Goal: Task Accomplishment & Management: Use online tool/utility

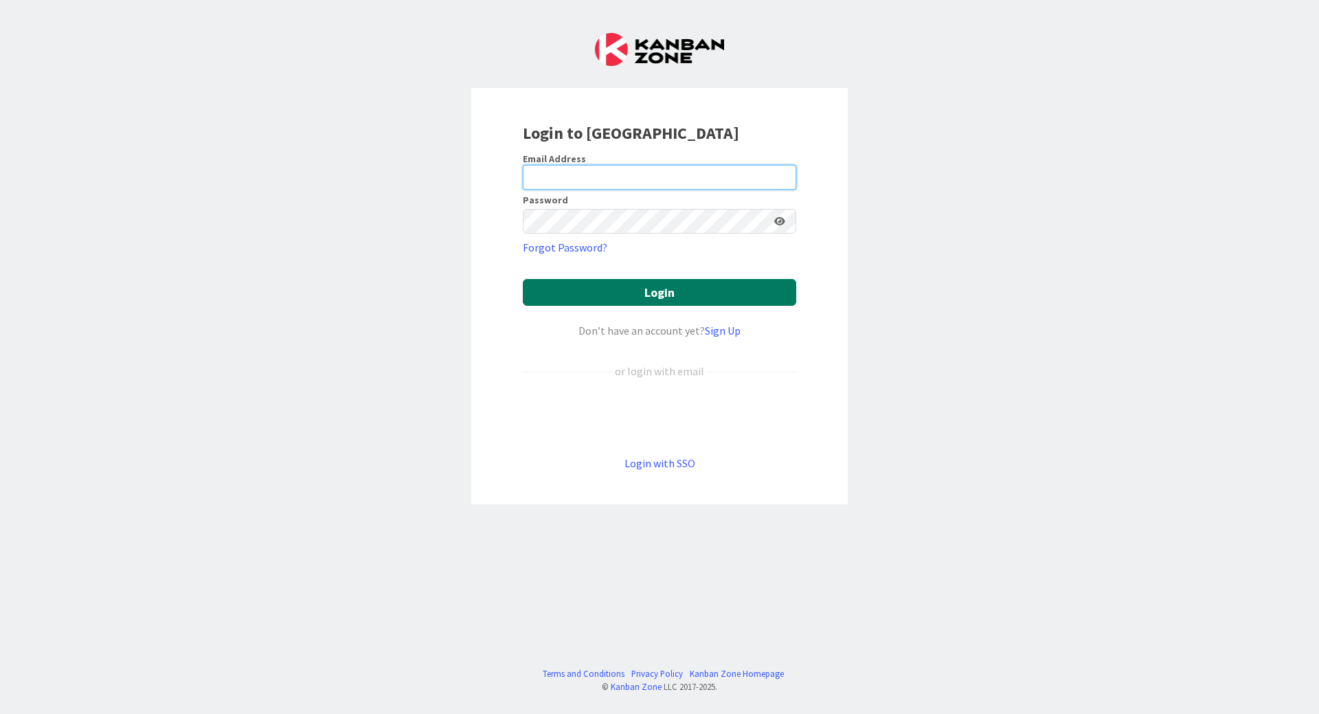
type input "[PERSON_NAME][EMAIL_ADDRESS][DOMAIN_NAME]"
click at [659, 291] on button "Login" at bounding box center [659, 292] width 273 height 27
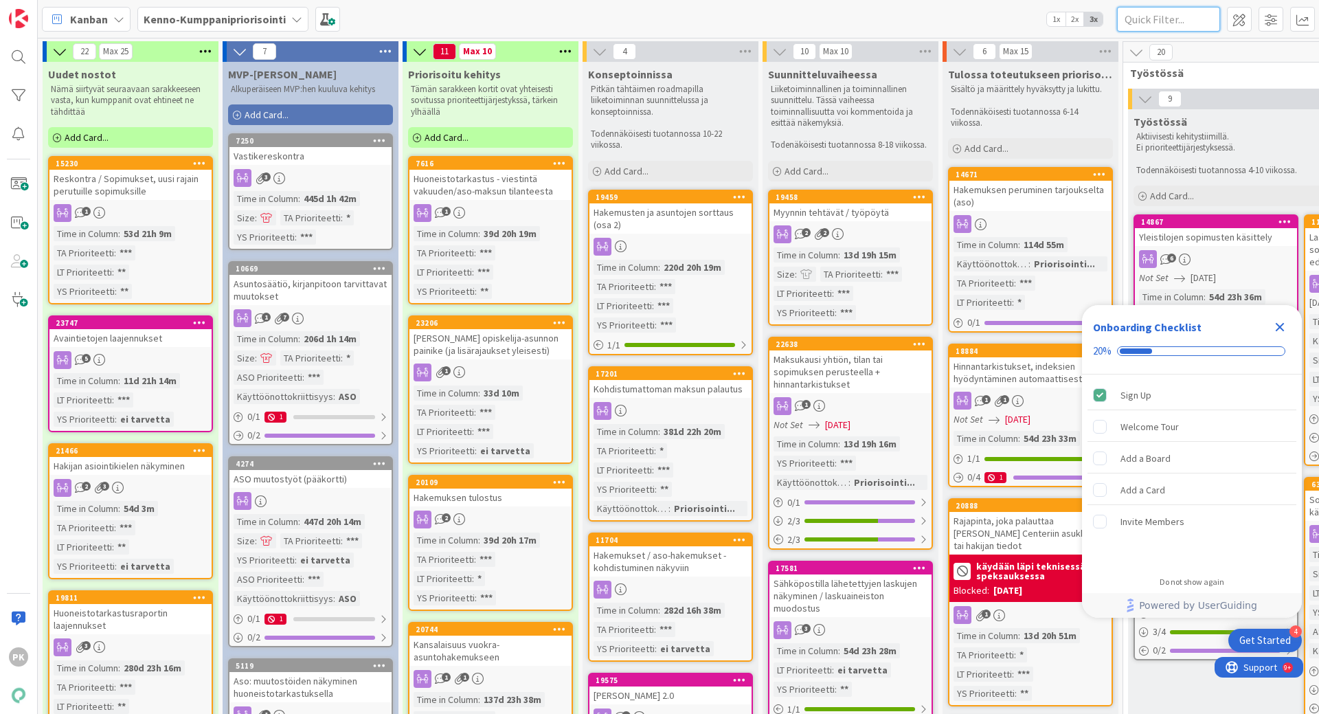
paste input "23487"
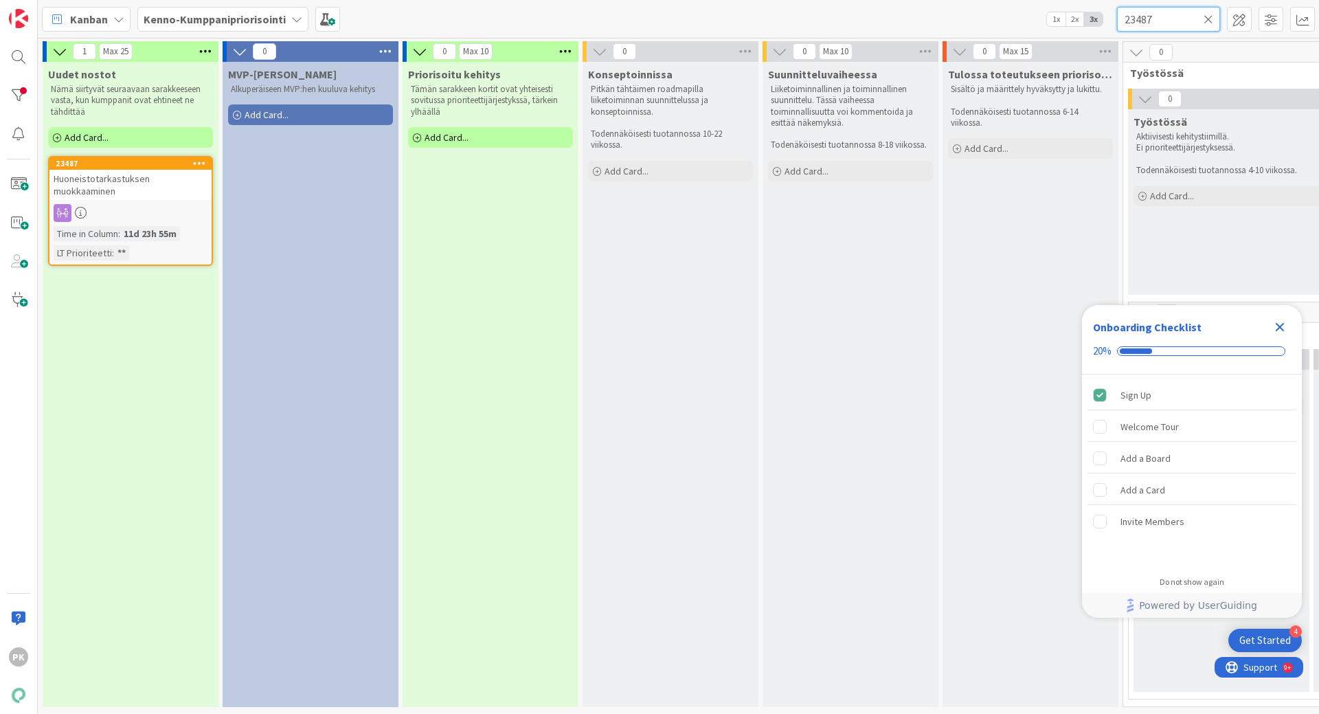
type input "23487"
click at [184, 185] on div "Huoneistotarkastuksen muokkaaminen" at bounding box center [130, 185] width 162 height 30
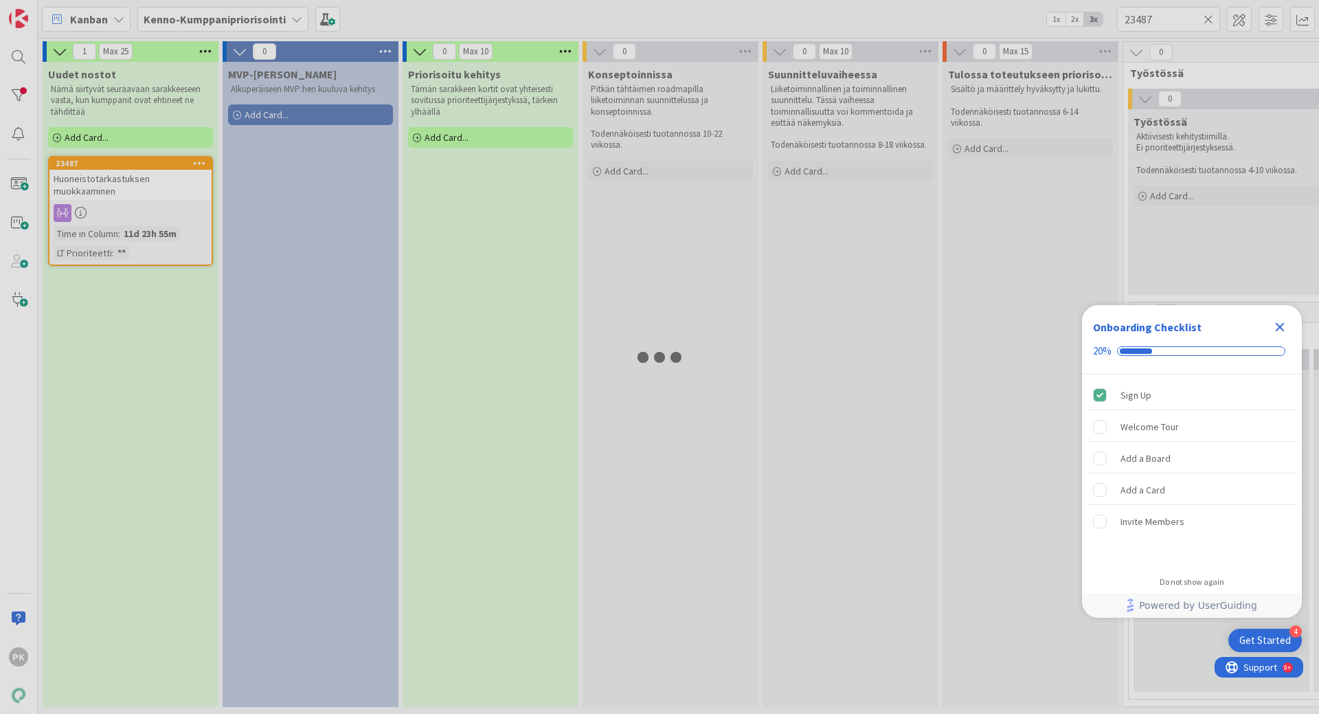
click at [184, 185] on div at bounding box center [659, 357] width 1319 height 714
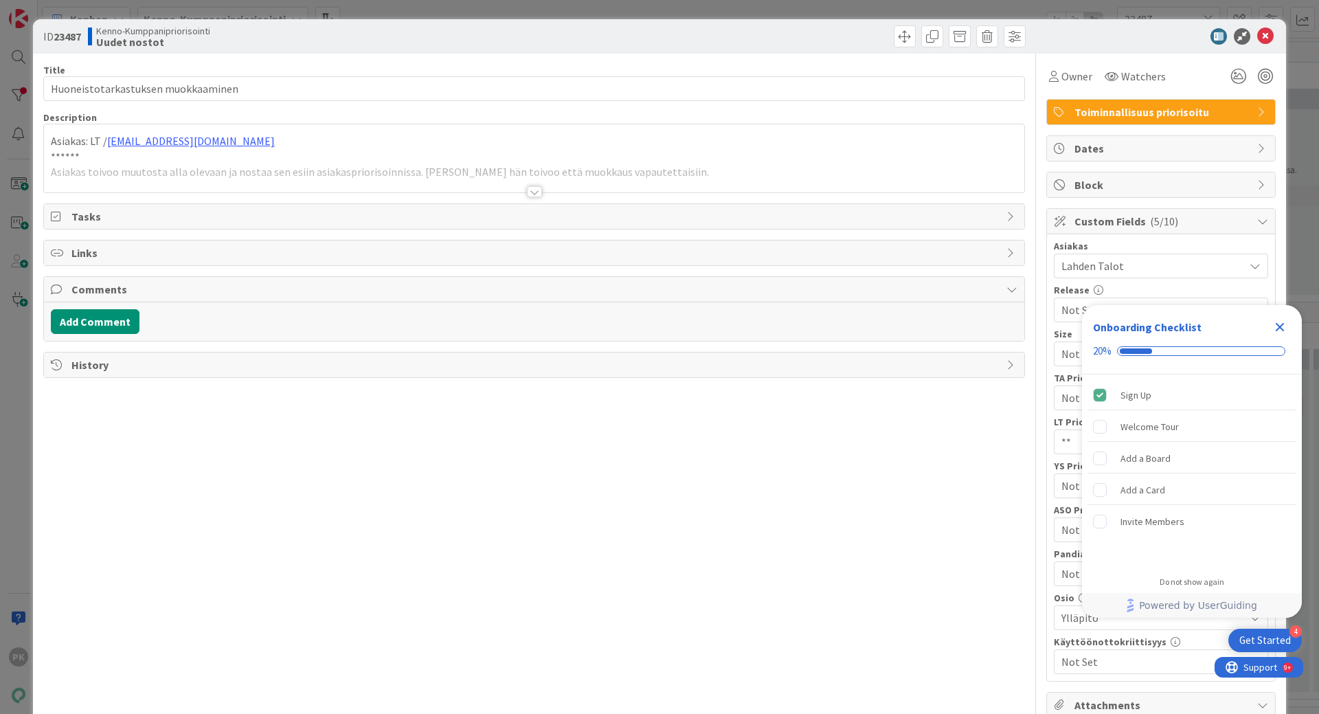
click at [530, 191] on div at bounding box center [534, 191] width 15 height 11
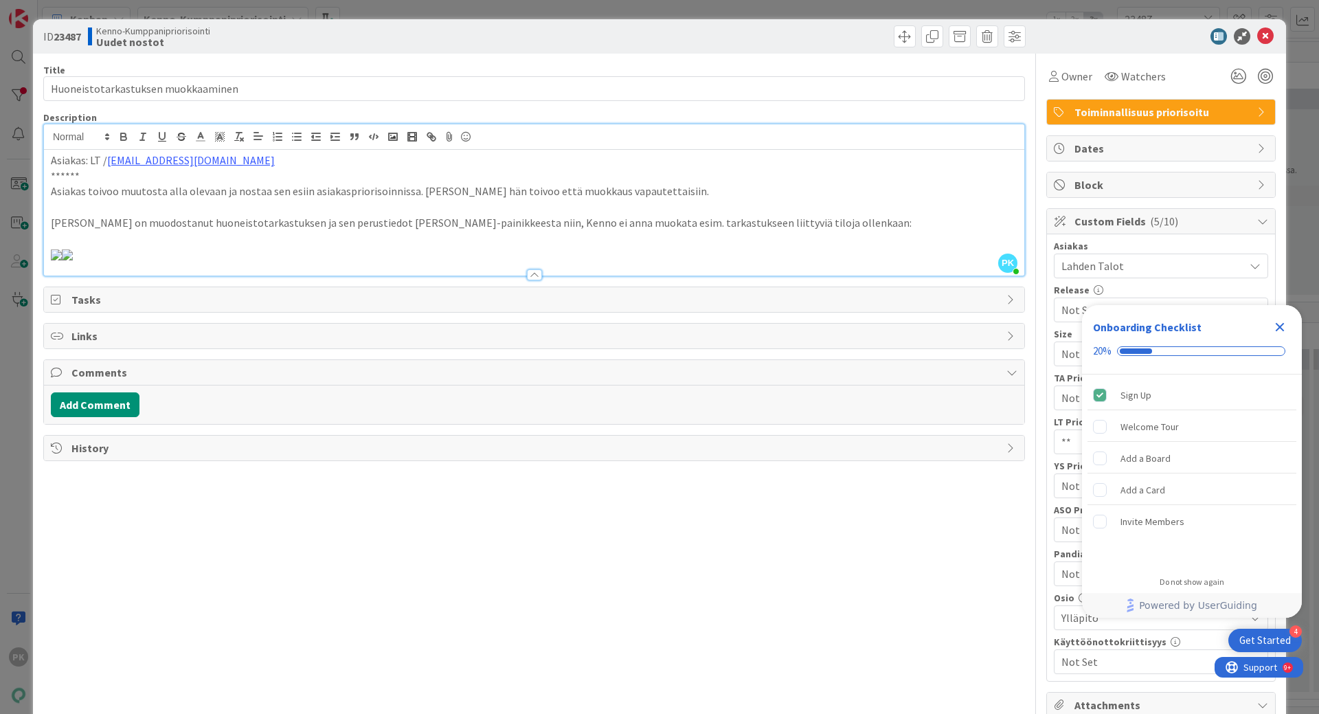
click at [667, 262] on p at bounding box center [534, 254] width 966 height 16
click at [894, 262] on p at bounding box center [534, 254] width 966 height 16
click at [1282, 322] on icon "Close Checklist" at bounding box center [1279, 327] width 16 height 16
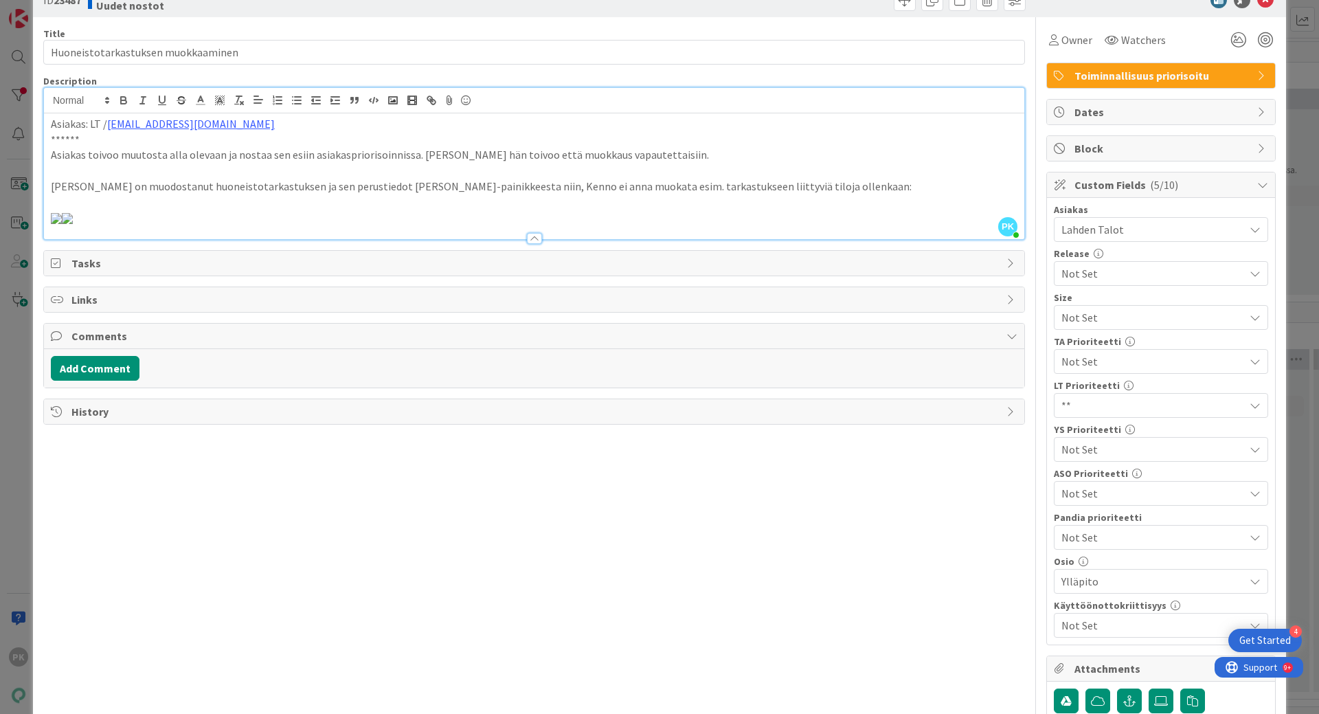
scroll to position [69, 0]
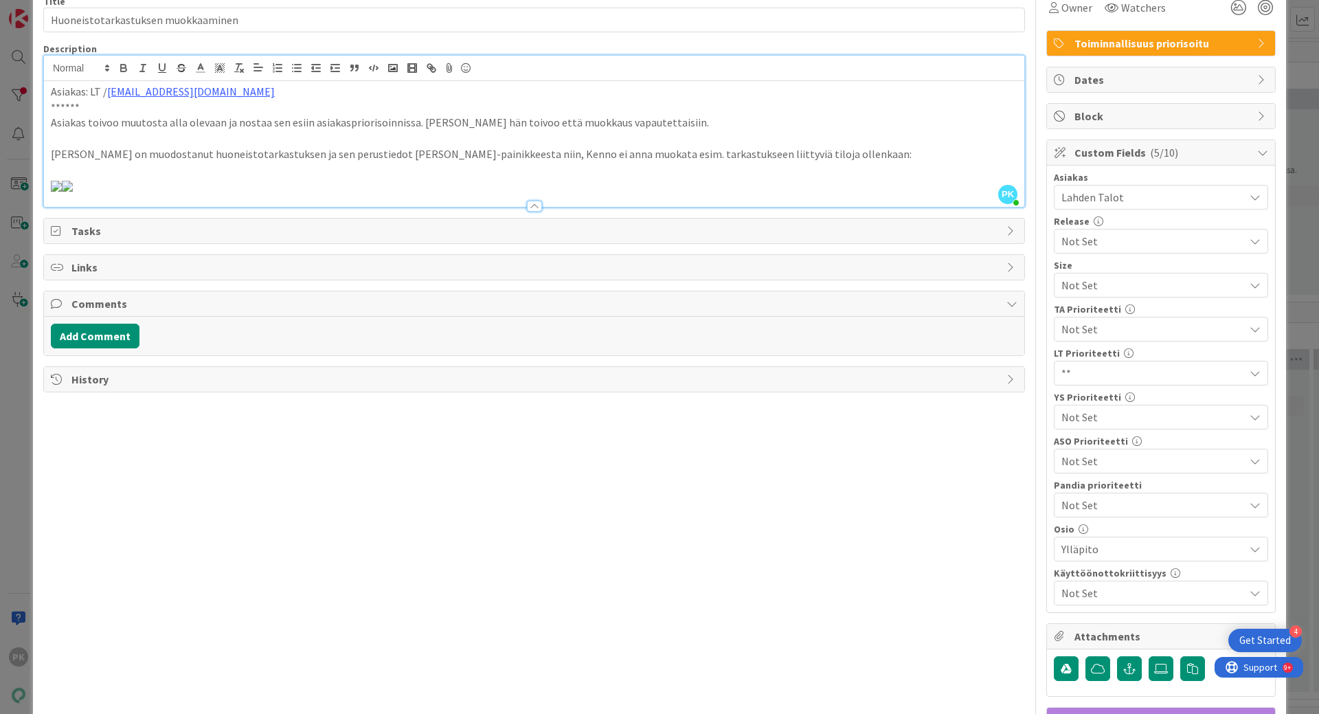
click at [1172, 420] on span "Not Set" at bounding box center [1149, 416] width 176 height 19
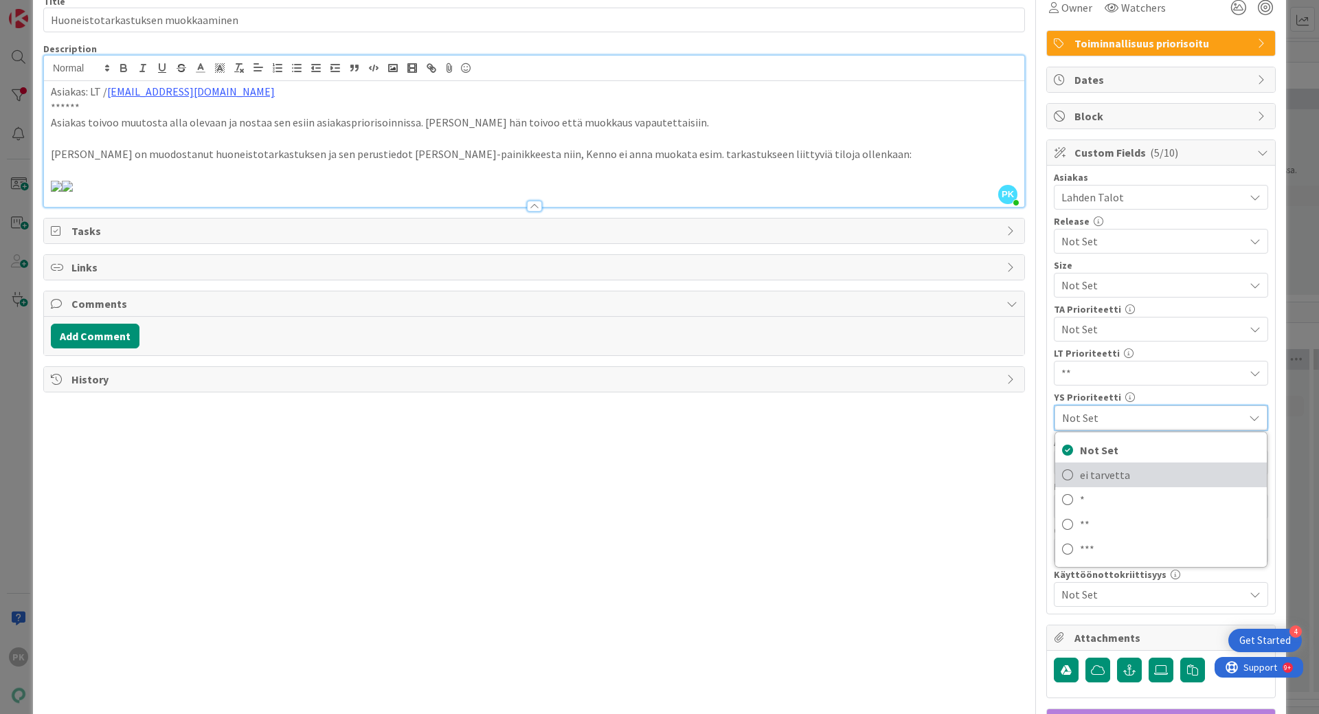
click at [1062, 473] on icon at bounding box center [1067, 474] width 11 height 21
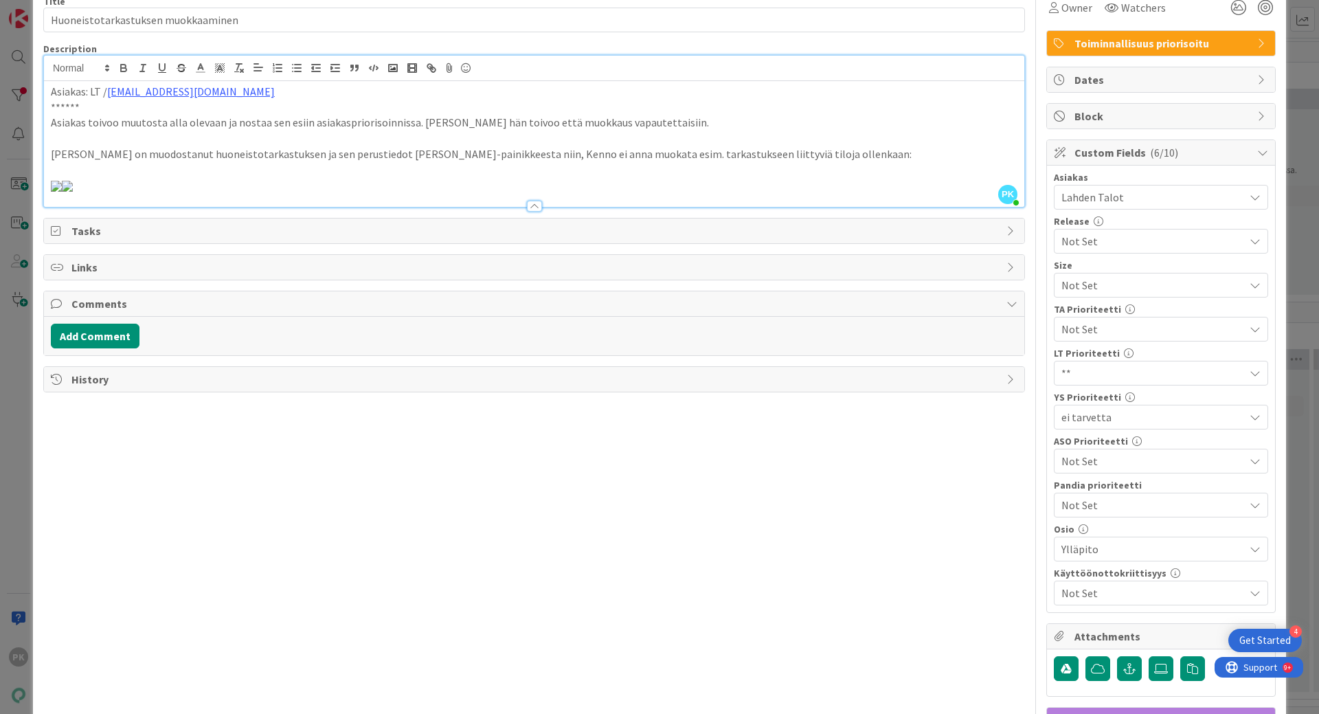
scroll to position [0, 0]
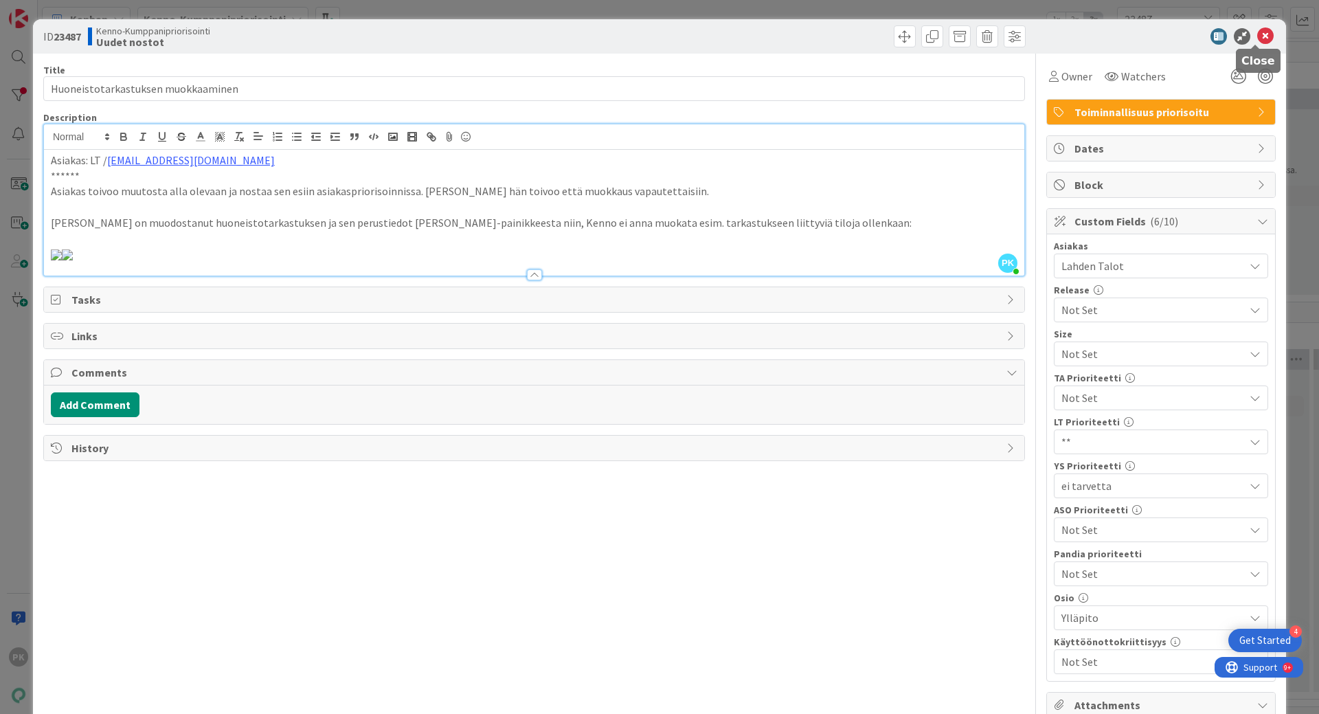
click at [1257, 36] on icon at bounding box center [1265, 36] width 16 height 16
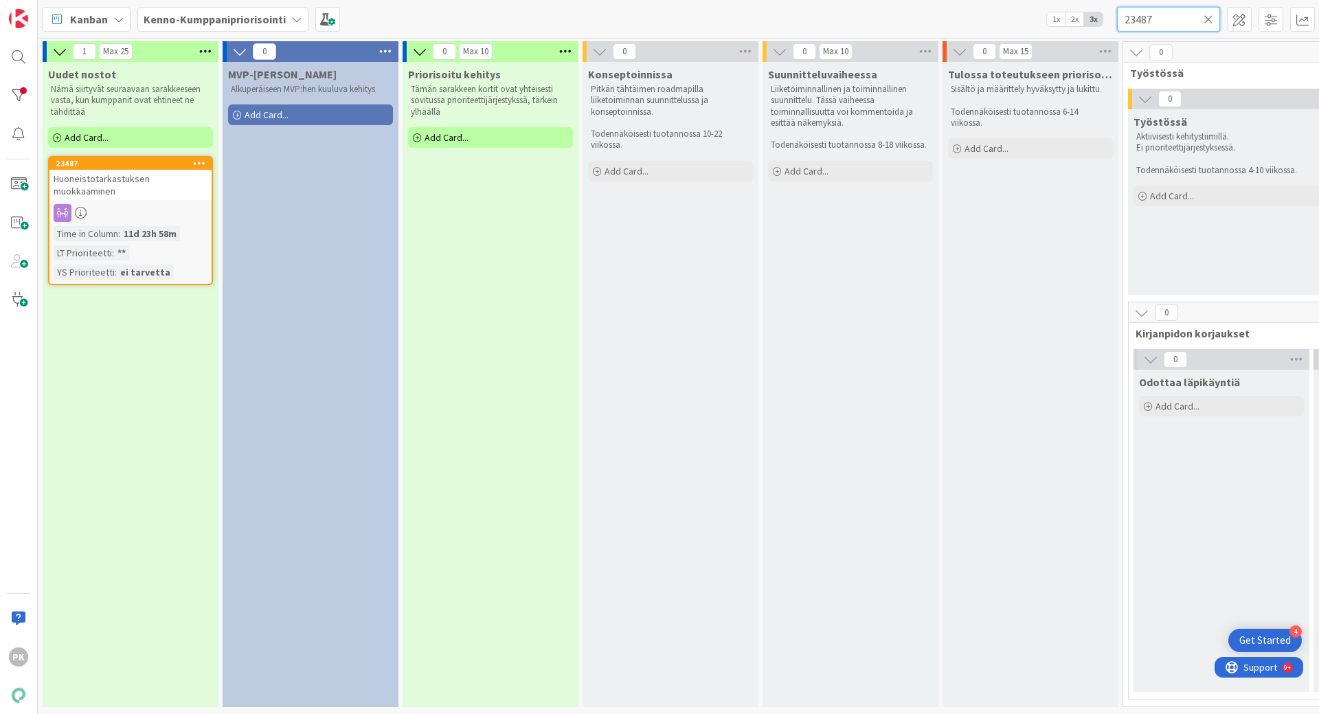
drag, startPoint x: 1080, startPoint y: 27, endPoint x: 1173, endPoint y: 16, distance: 94.1
click at [1173, 16] on input "23487" at bounding box center [1168, 19] width 103 height 25
drag, startPoint x: 1168, startPoint y: 18, endPoint x: 1108, endPoint y: 22, distance: 59.2
click at [1108, 22] on div "Kanban Kenno-Kumppanipriorisointi 1x 2x 3x 23487" at bounding box center [678, 19] width 1281 height 38
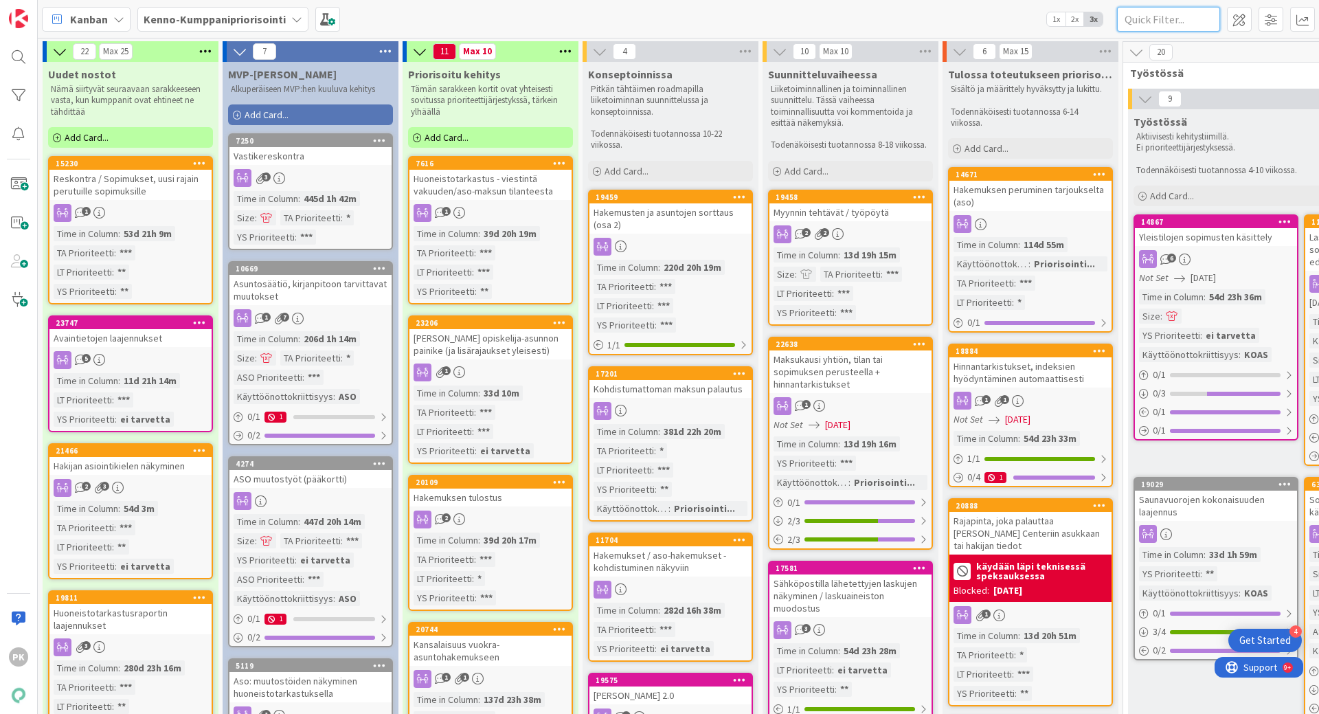
paste input "7241"
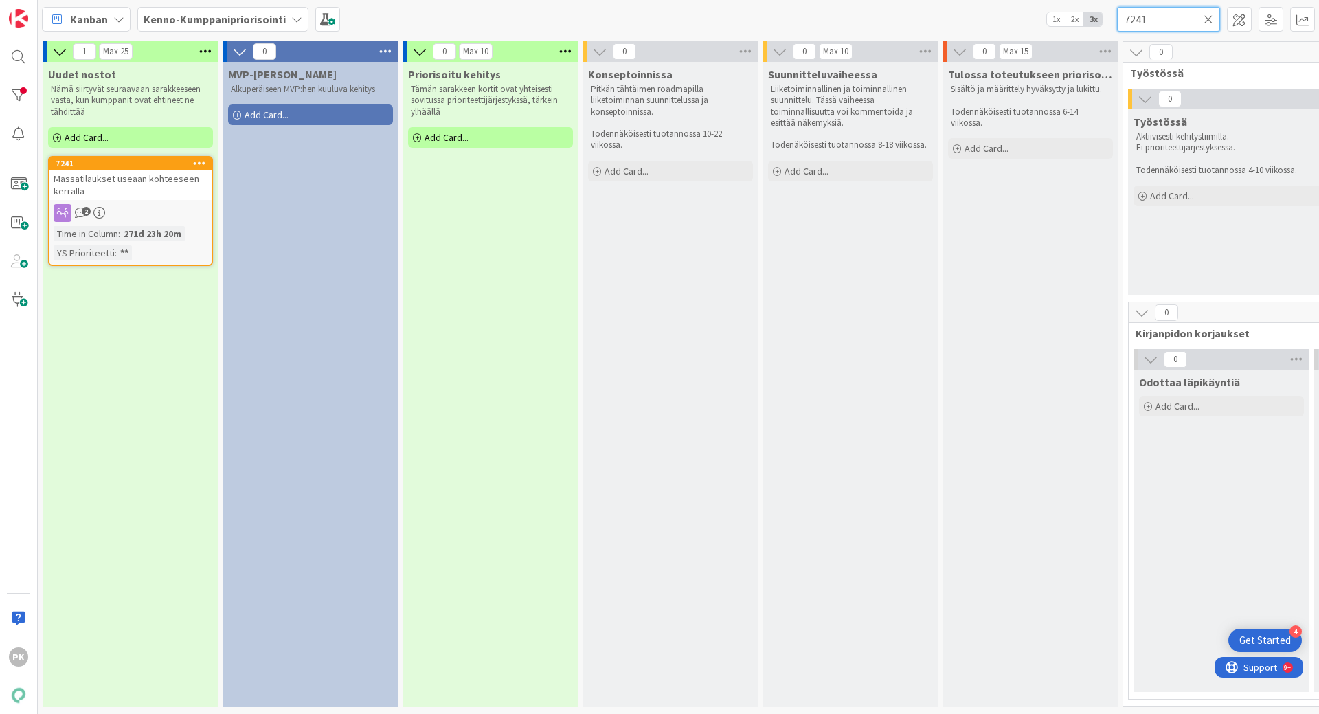
type input "7241"
click at [156, 192] on div "Massatilaukset useaan kohteeseen kerralla" at bounding box center [130, 185] width 162 height 30
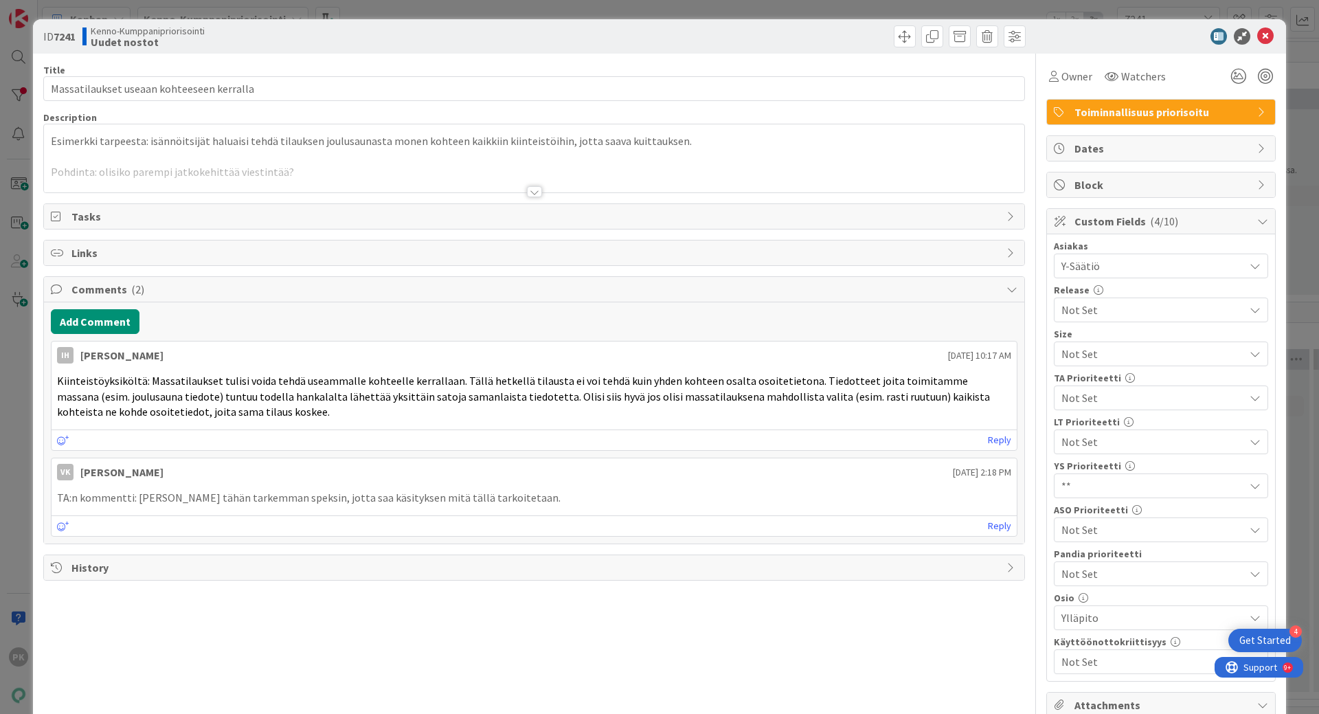
click at [532, 192] on div at bounding box center [534, 191] width 15 height 11
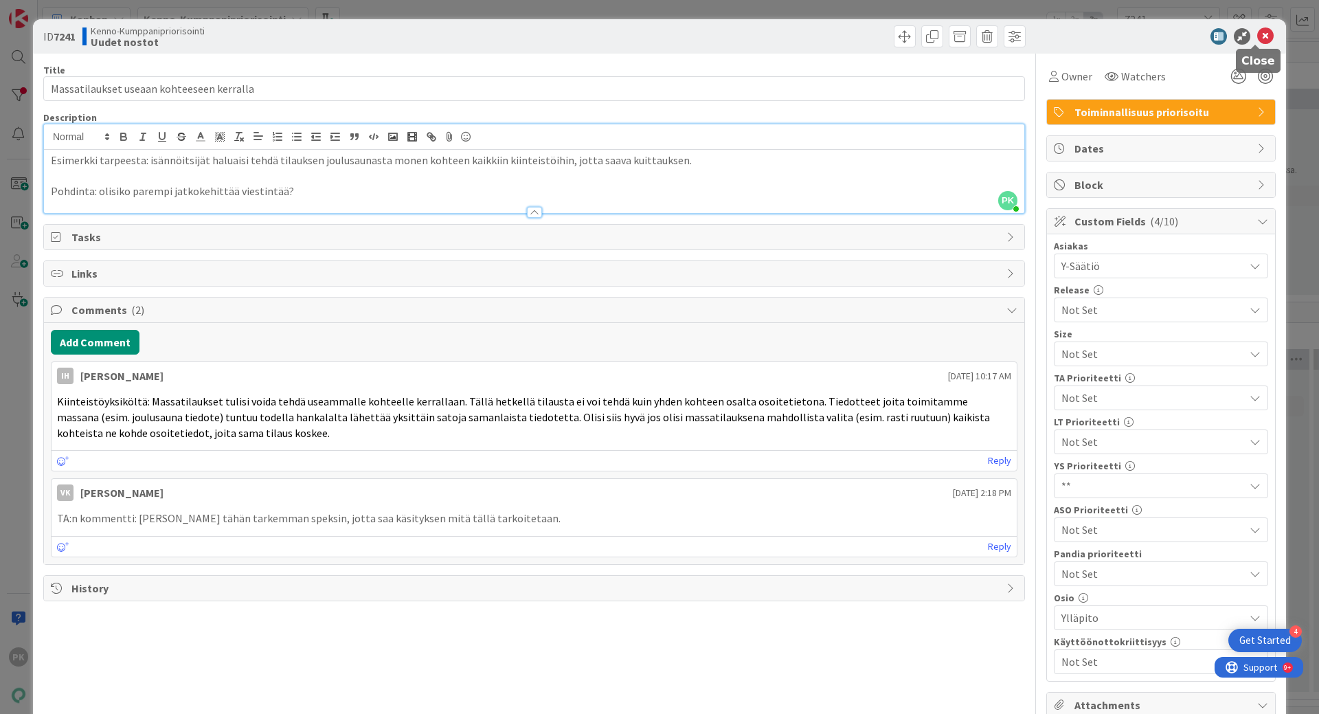
click at [1257, 34] on icon at bounding box center [1265, 36] width 16 height 16
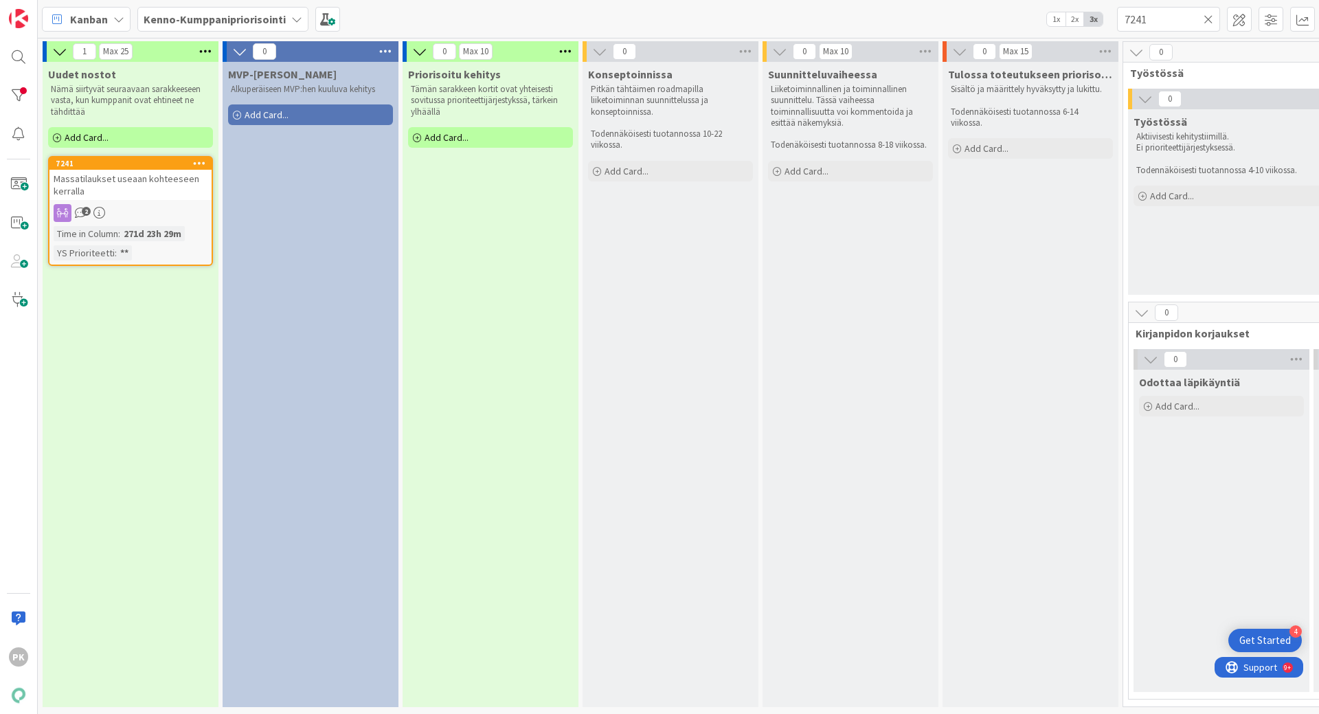
click at [293, 21] on icon at bounding box center [296, 19] width 11 height 11
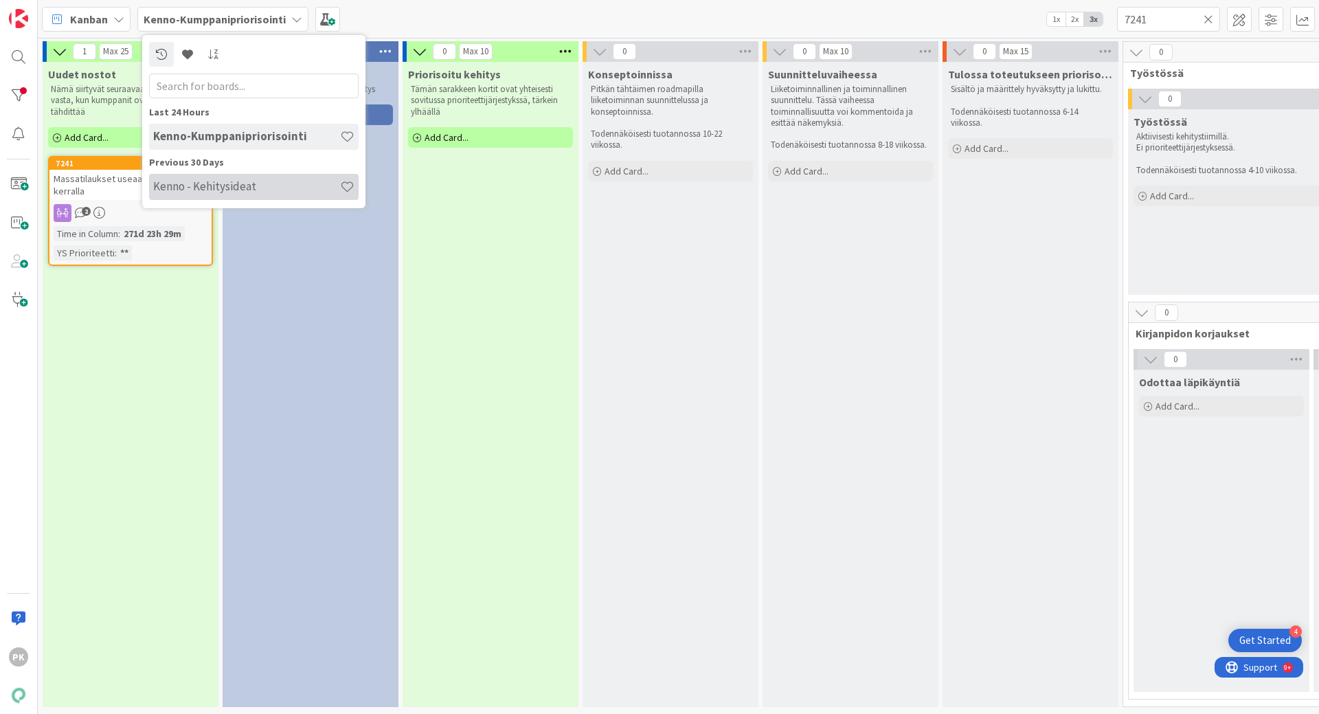
click at [209, 190] on h4 "Kenno - Kehitysideat" at bounding box center [246, 186] width 187 height 14
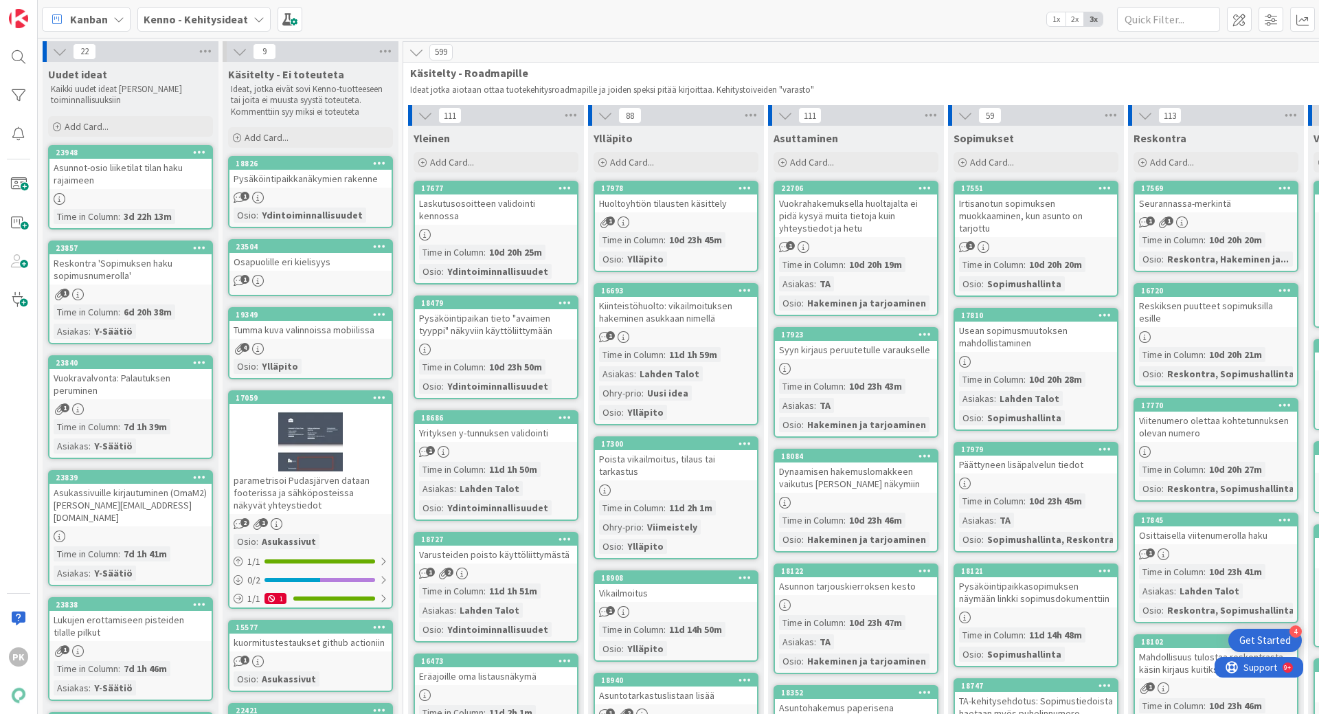
click at [256, 20] on icon at bounding box center [258, 19] width 11 height 11
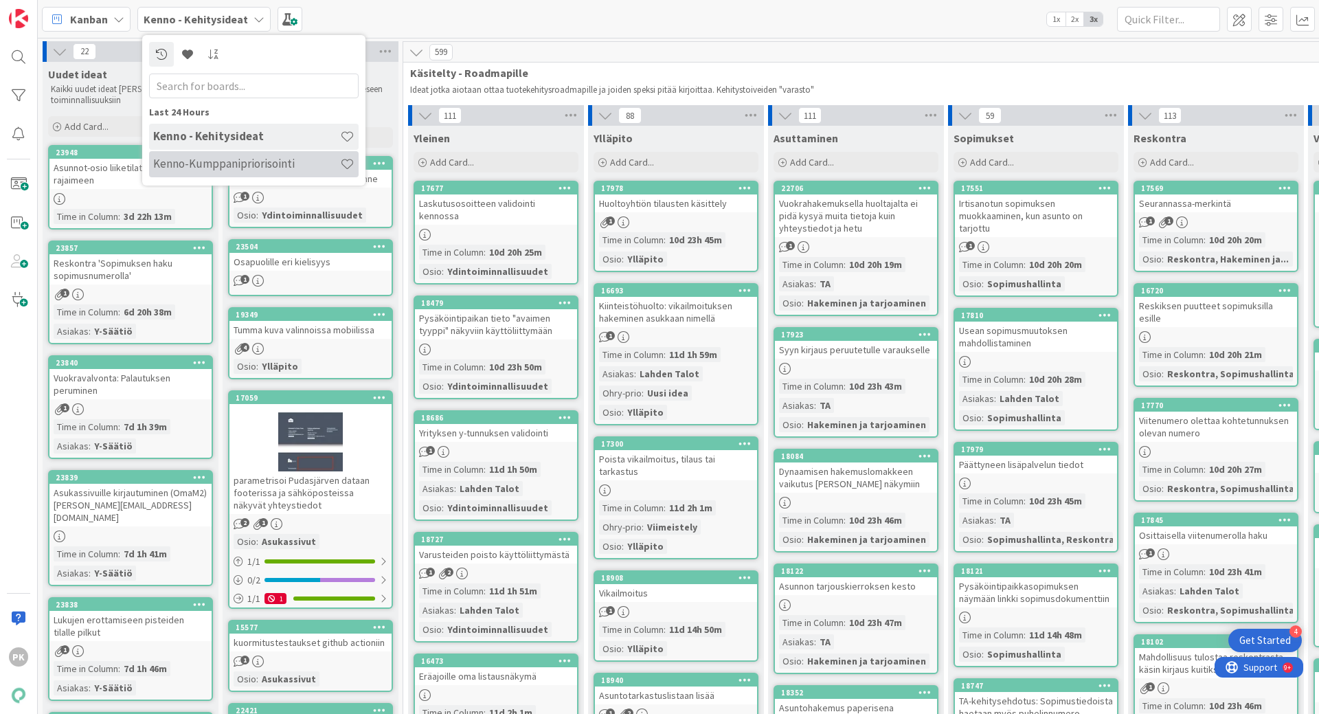
click at [305, 163] on h4 "Kenno-Kumppanipriorisointi" at bounding box center [246, 164] width 187 height 14
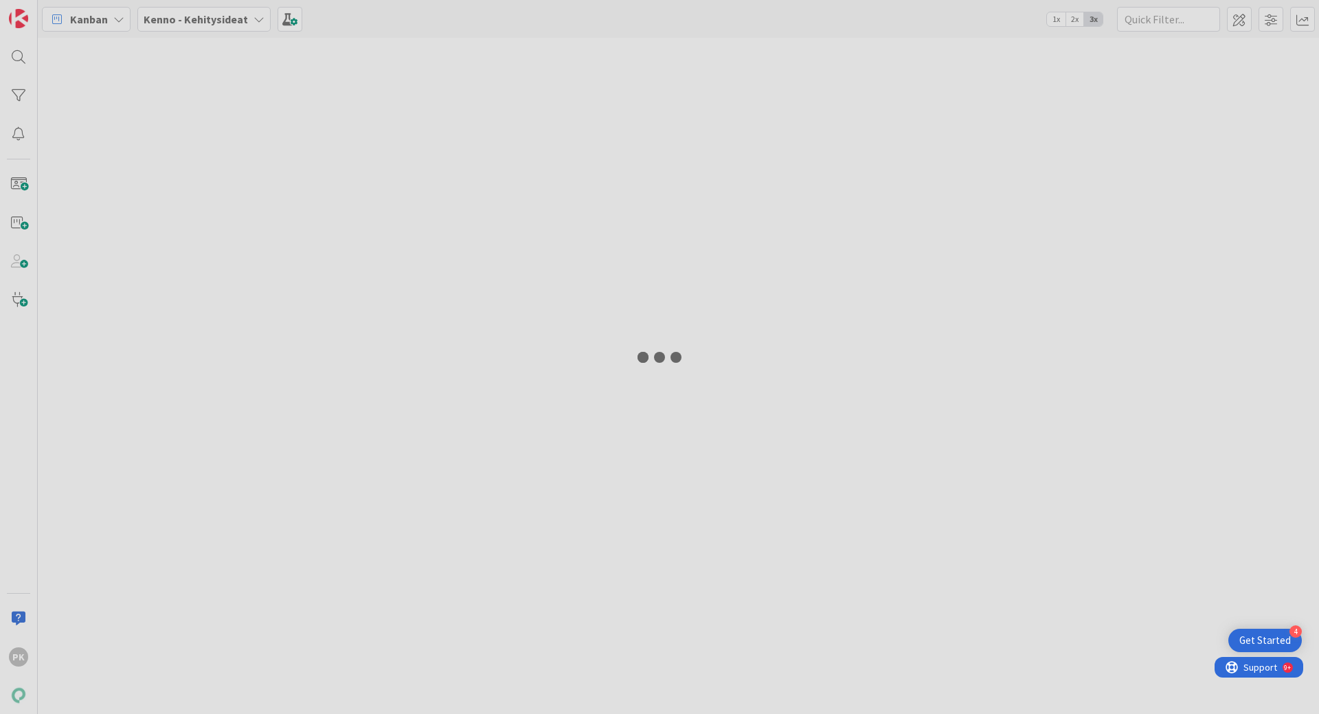
type input "7241"
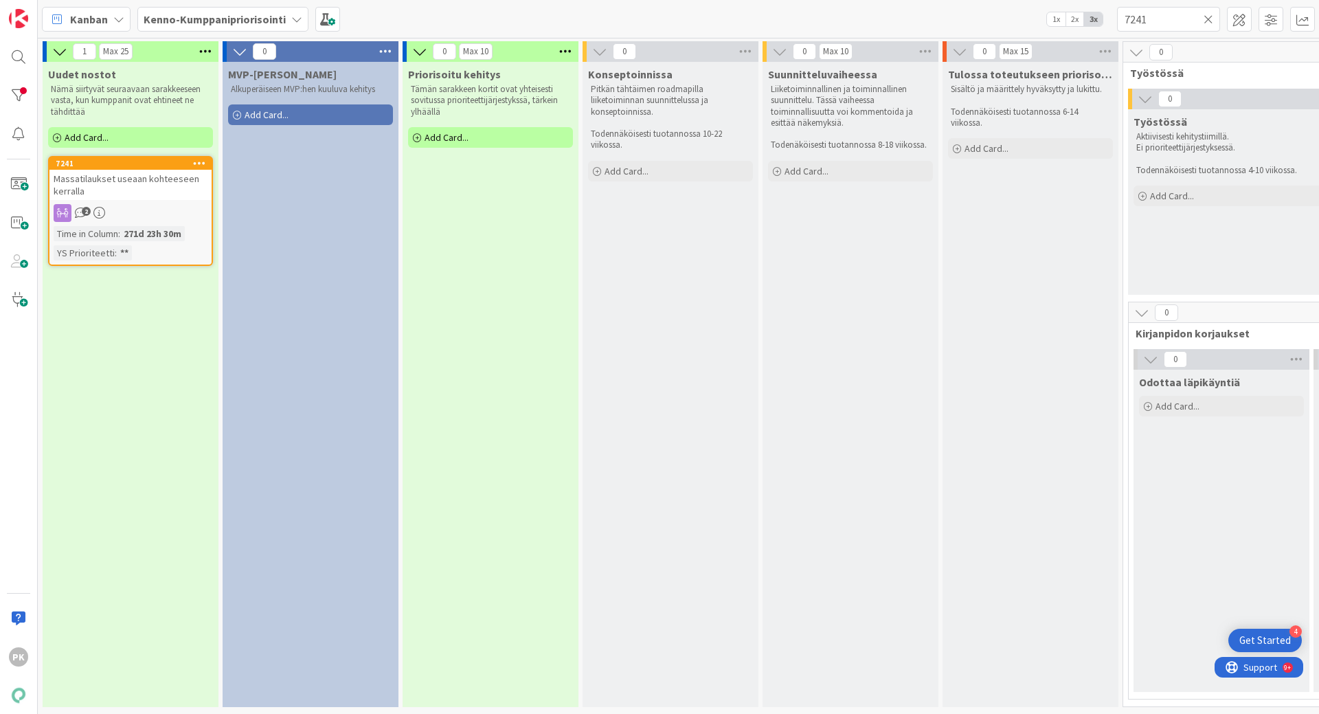
click at [134, 192] on div "Massatilaukset useaan kohteeseen kerralla" at bounding box center [130, 185] width 162 height 30
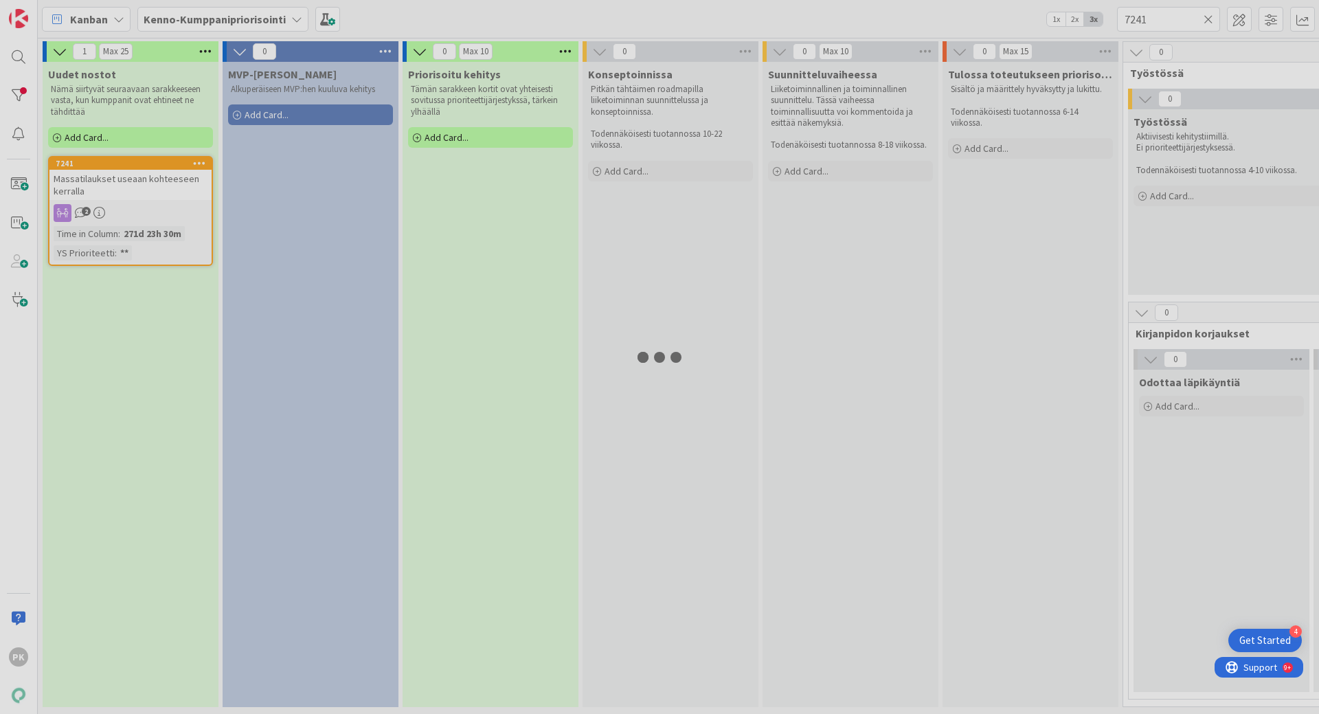
click at [134, 192] on div at bounding box center [659, 357] width 1319 height 714
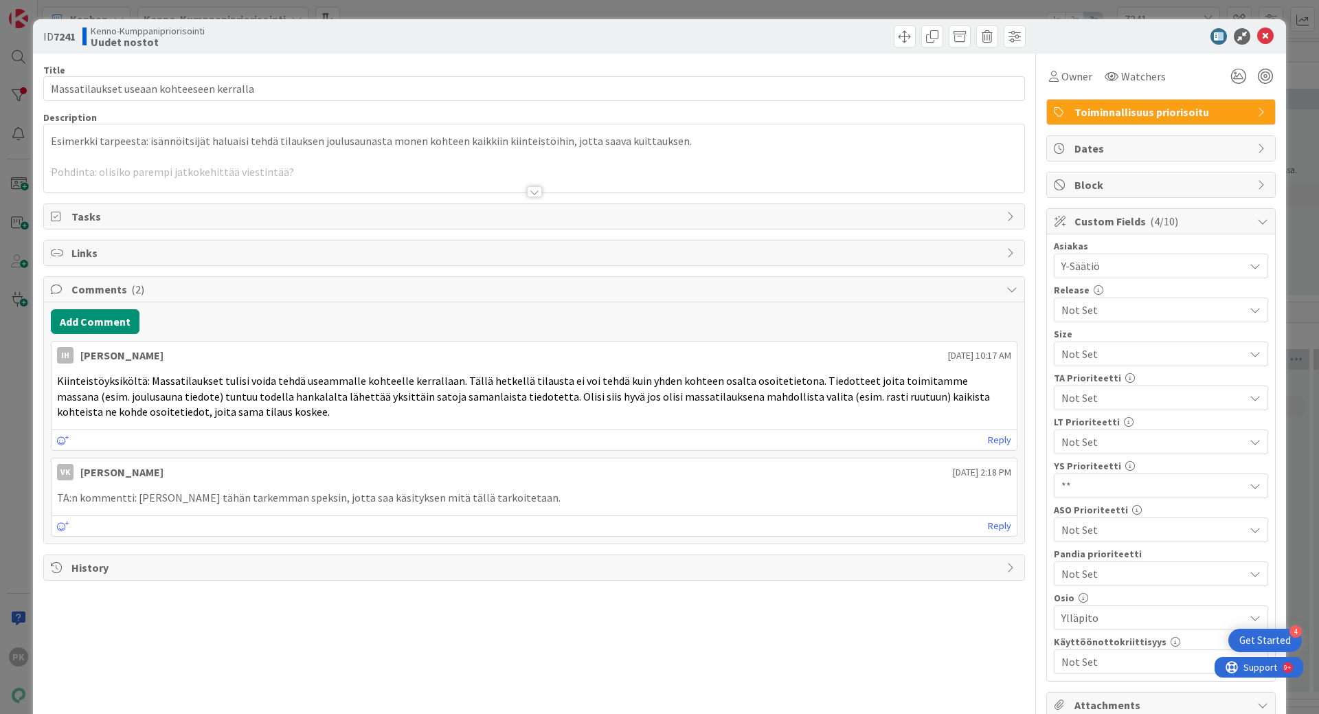
click at [529, 192] on div at bounding box center [534, 191] width 15 height 11
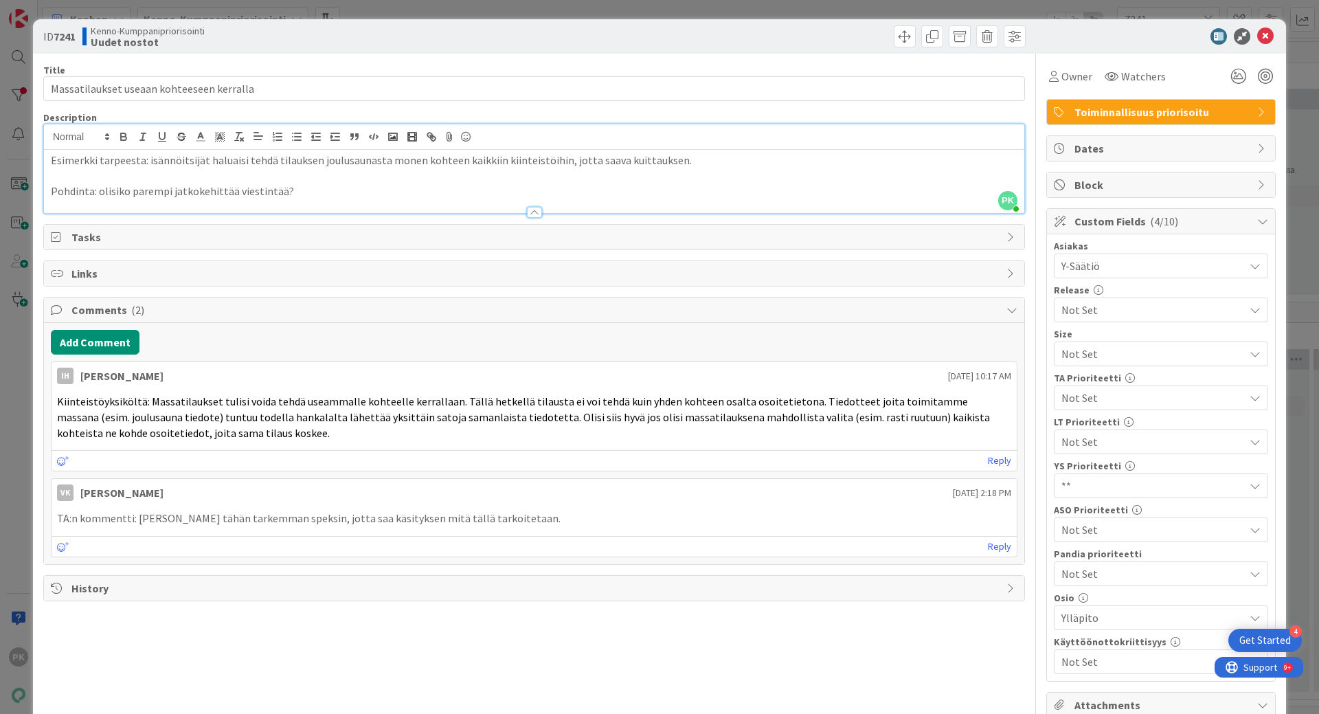
click at [1249, 484] on icon at bounding box center [1254, 485] width 11 height 11
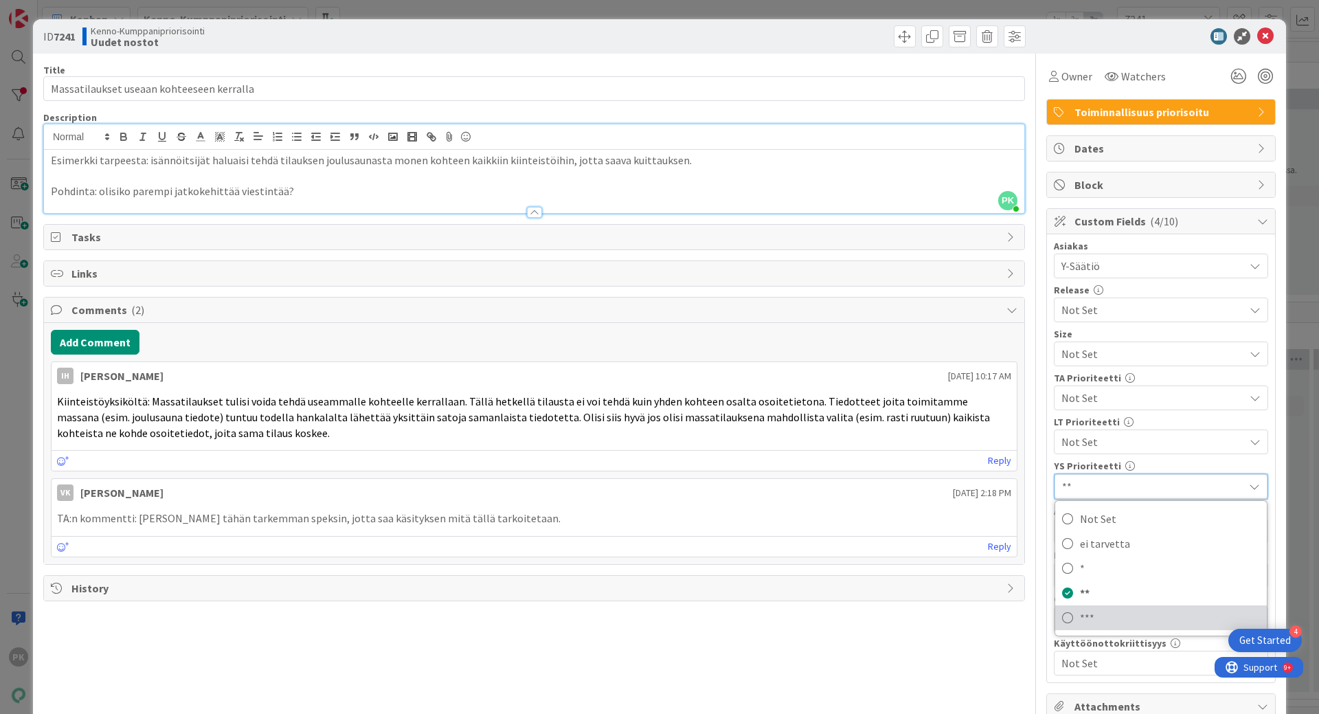
click at [1062, 621] on icon at bounding box center [1067, 617] width 11 height 21
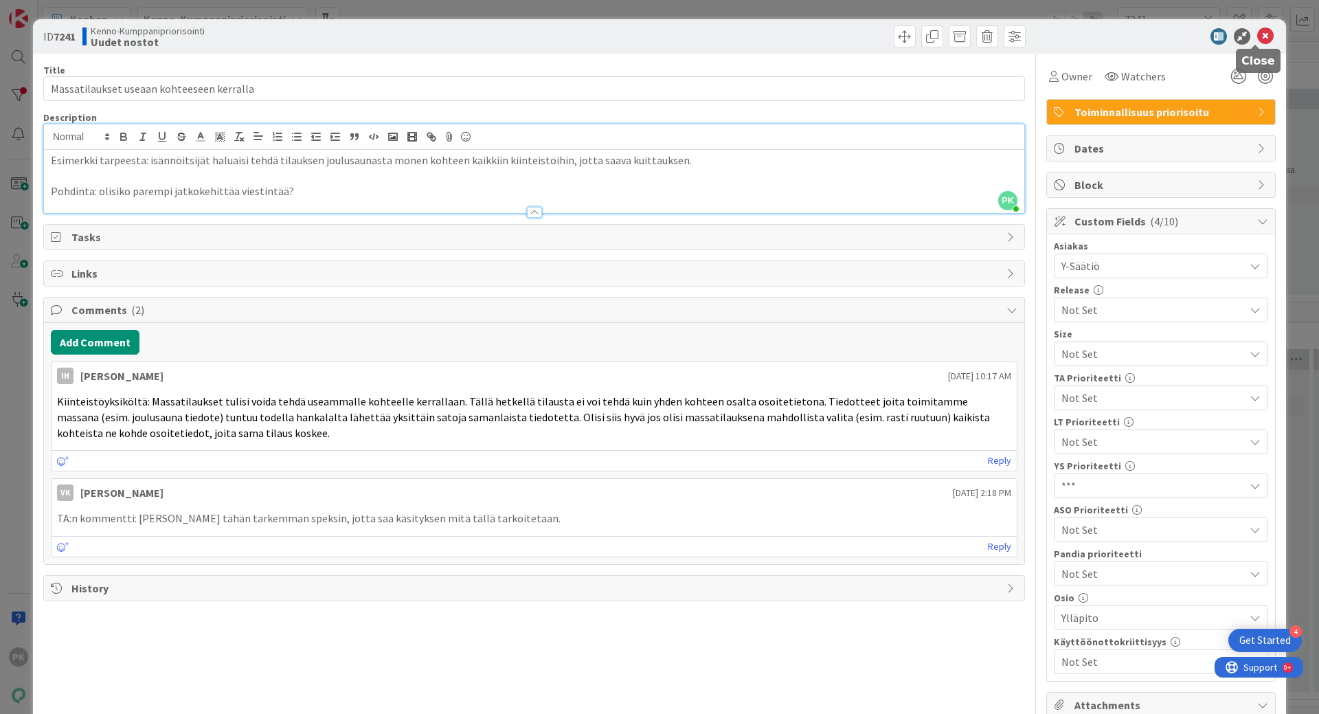
click at [1257, 36] on icon at bounding box center [1265, 36] width 16 height 16
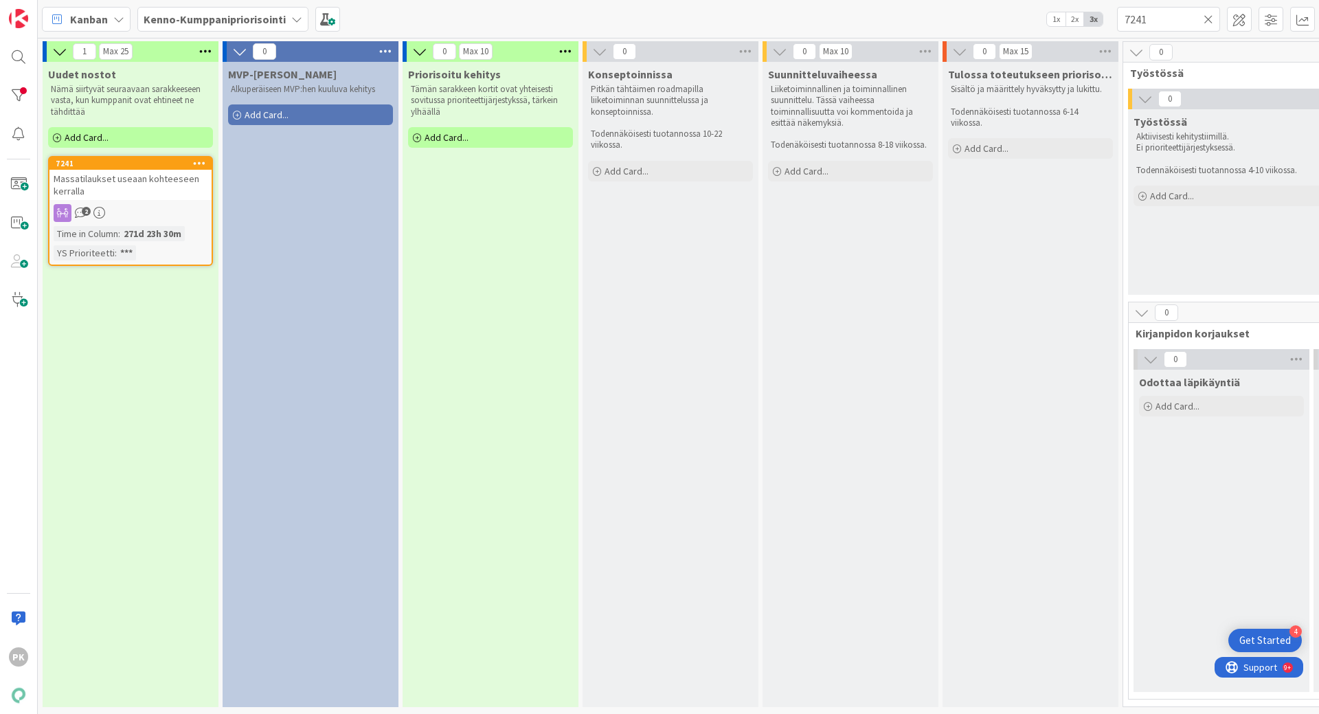
drag, startPoint x: 1118, startPoint y: 17, endPoint x: 1076, endPoint y: 16, distance: 42.6
click at [1076, 16] on span "2x" at bounding box center [1074, 19] width 19 height 14
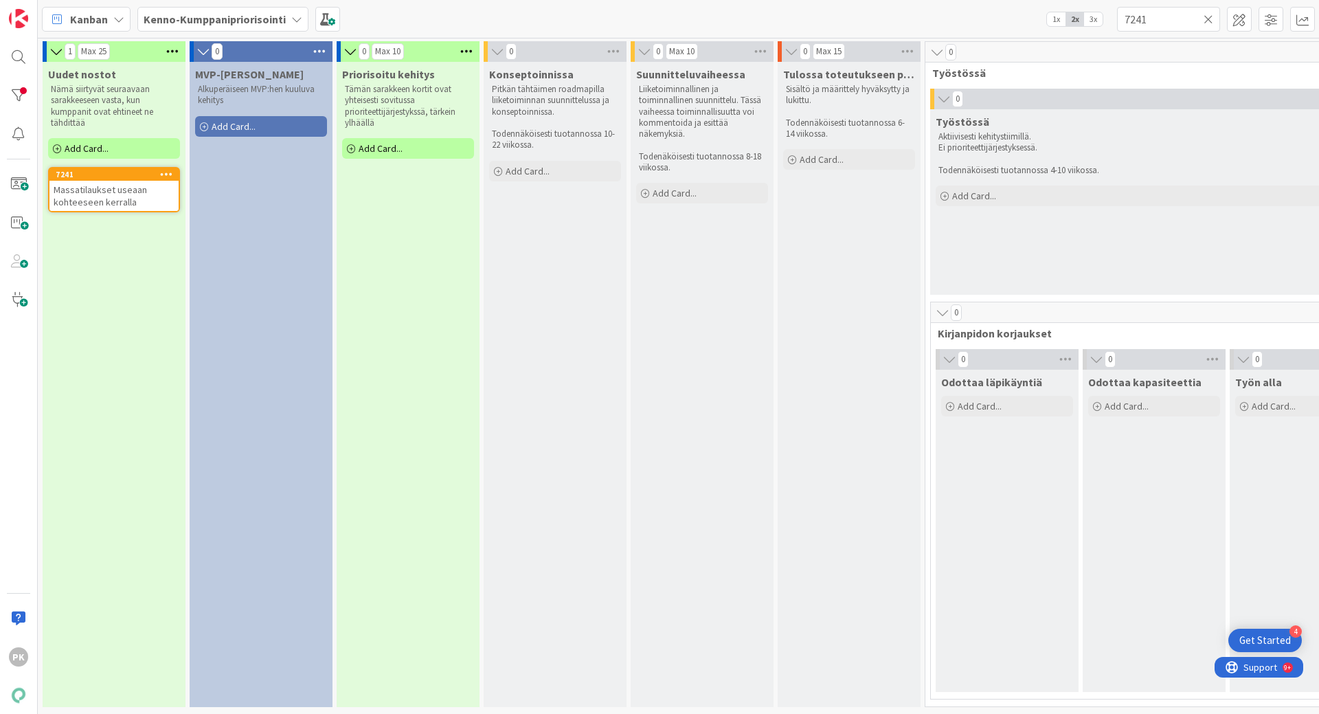
drag, startPoint x: 1076, startPoint y: 16, endPoint x: 1160, endPoint y: 1, distance: 85.9
click at [1160, 1] on div "Kanban Kenno-Kumppanipriorisointi 1x 2x 3x 7241" at bounding box center [678, 19] width 1281 height 38
drag, startPoint x: 1156, startPoint y: 19, endPoint x: 1104, endPoint y: 26, distance: 52.1
click at [1104, 26] on div "Kanban Kenno-Kumppanipriorisointi 1x 2x 3x 7241" at bounding box center [678, 19] width 1281 height 38
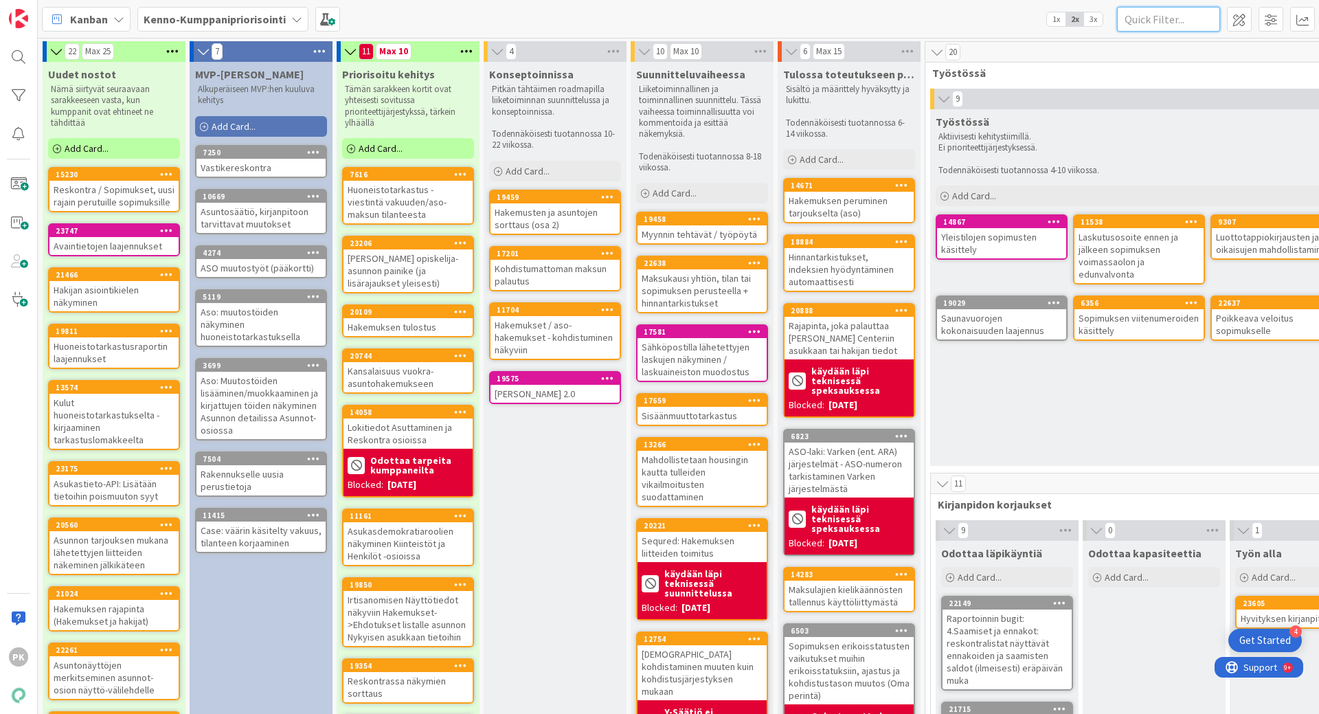
paste input "22058"
type input "22058"
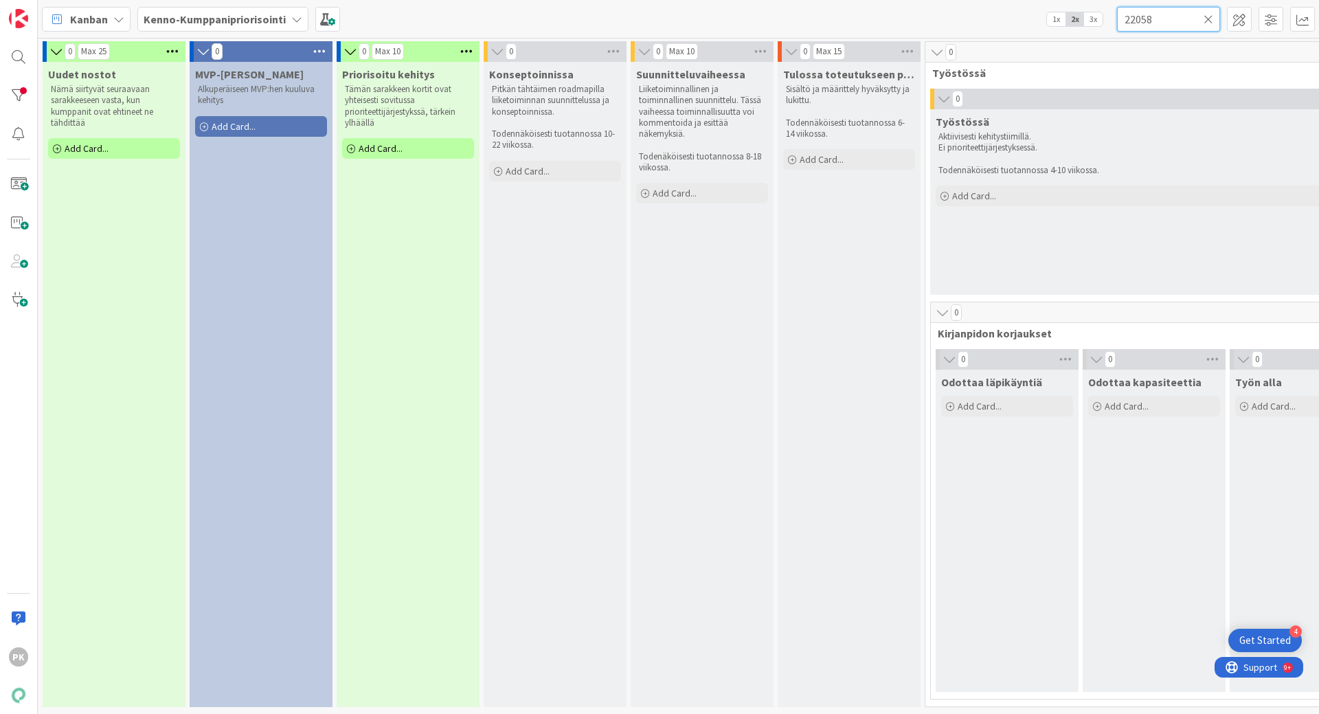
drag, startPoint x: 1172, startPoint y: 19, endPoint x: 1119, endPoint y: 19, distance: 53.6
click at [1119, 19] on input "22058" at bounding box center [1168, 19] width 103 height 25
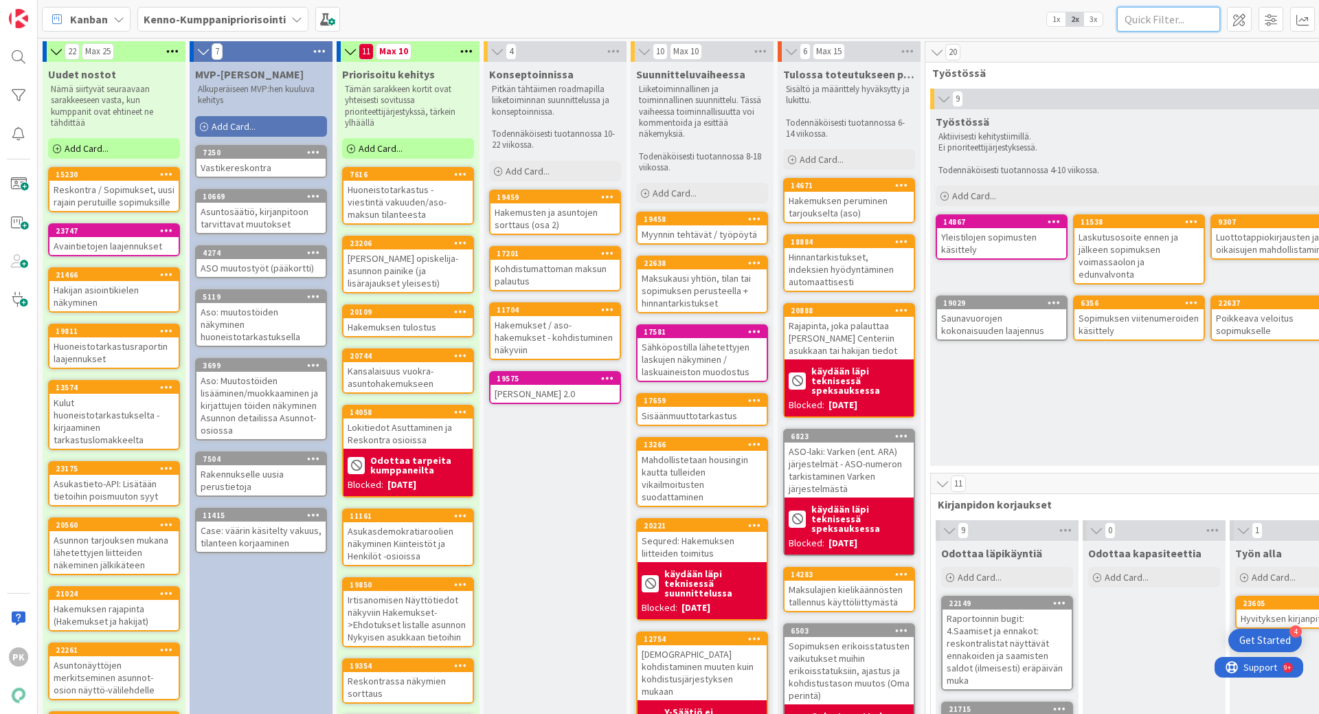
click at [1137, 18] on input "text" at bounding box center [1168, 19] width 103 height 25
paste input "22058"
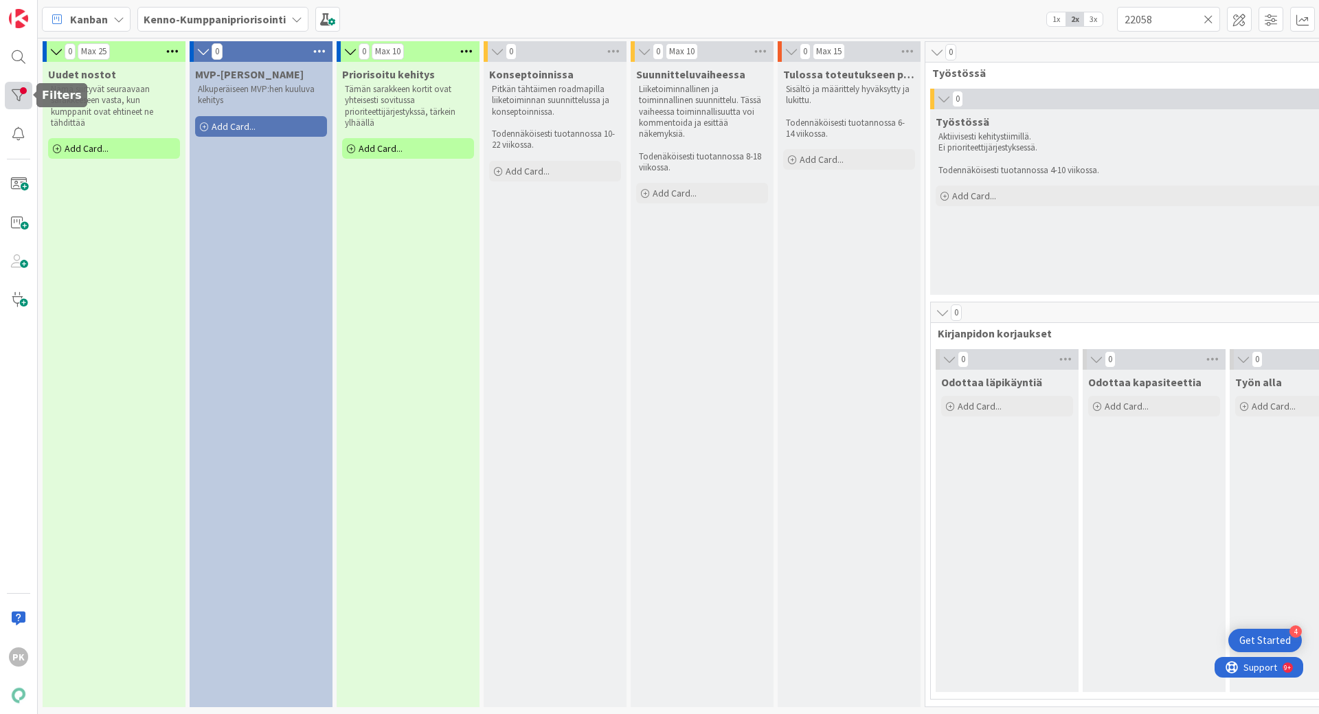
click at [23, 95] on div at bounding box center [18, 95] width 27 height 27
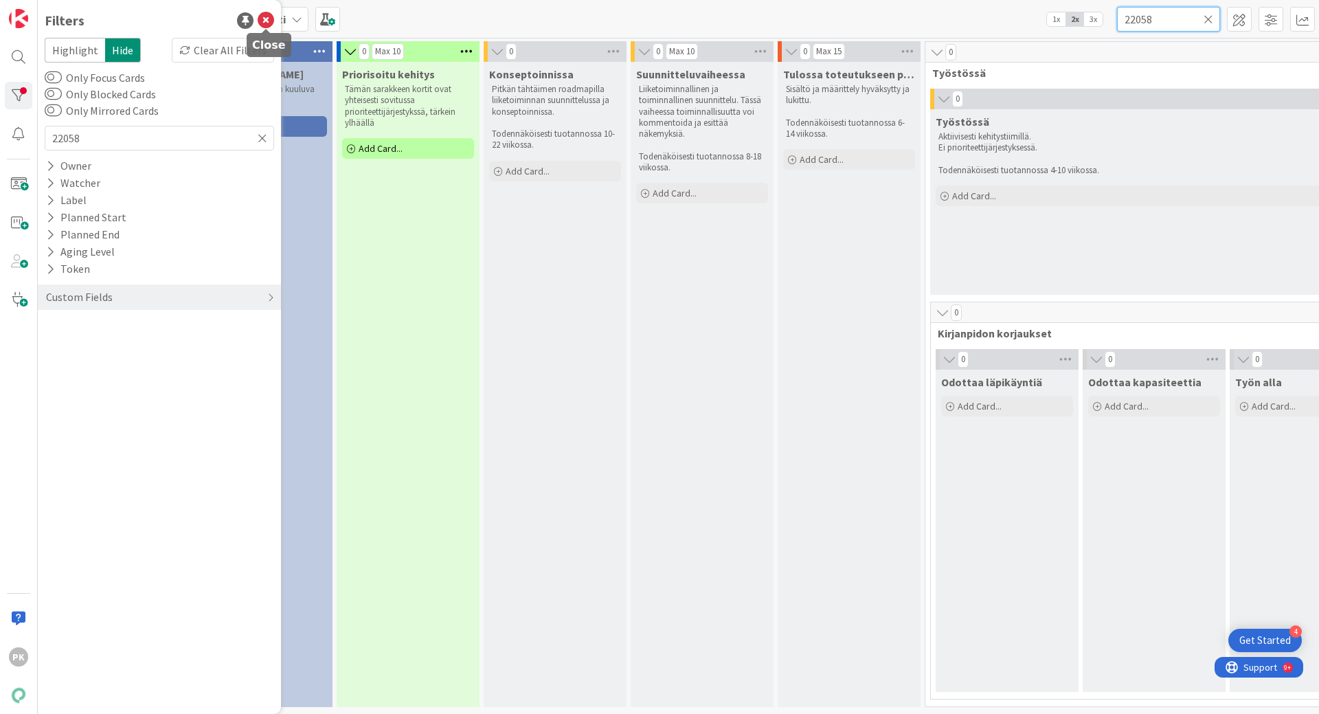
drag, startPoint x: 271, startPoint y: 21, endPoint x: 1179, endPoint y: 14, distance: 908.7
click at [1179, 14] on input "22058" at bounding box center [1168, 19] width 103 height 25
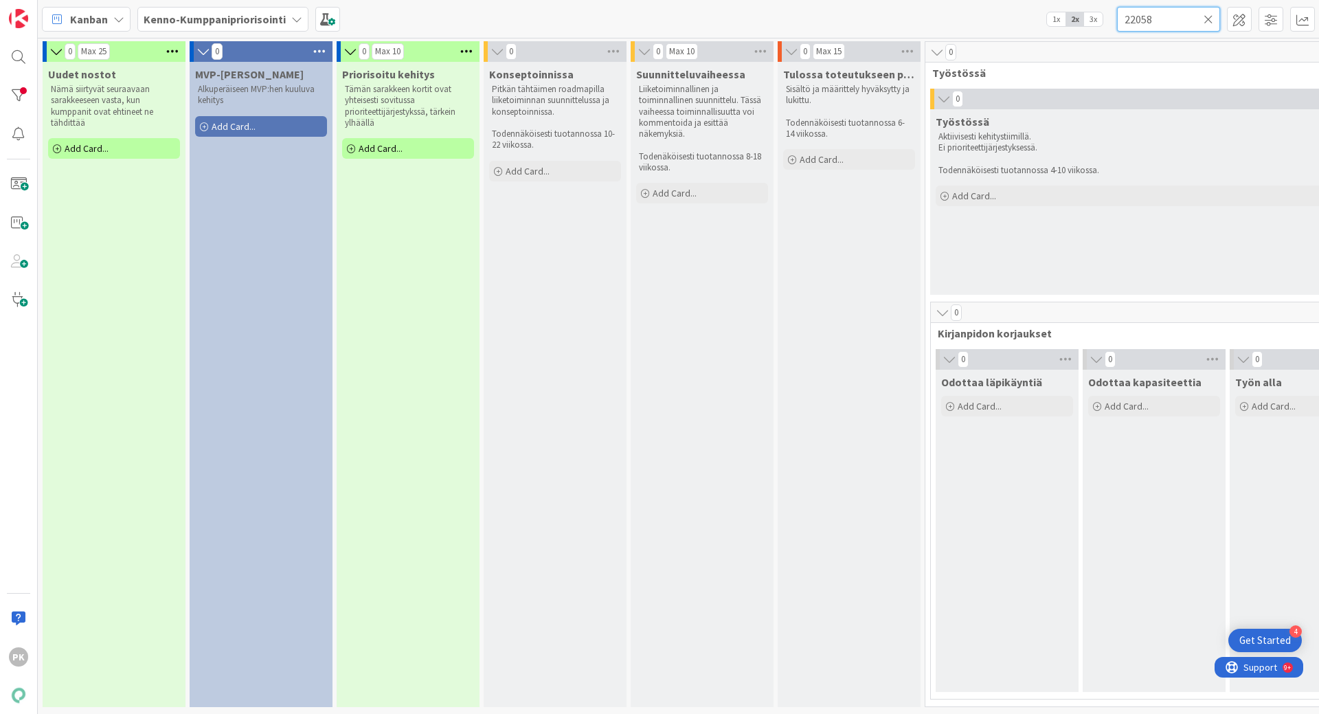
drag, startPoint x: 1157, startPoint y: 16, endPoint x: 1113, endPoint y: 24, distance: 44.6
click at [1113, 24] on div "Kanban Kenno-Kumppanipriorisointi 1x 2x 3x 22058" at bounding box center [678, 19] width 1281 height 38
paste input "5242"
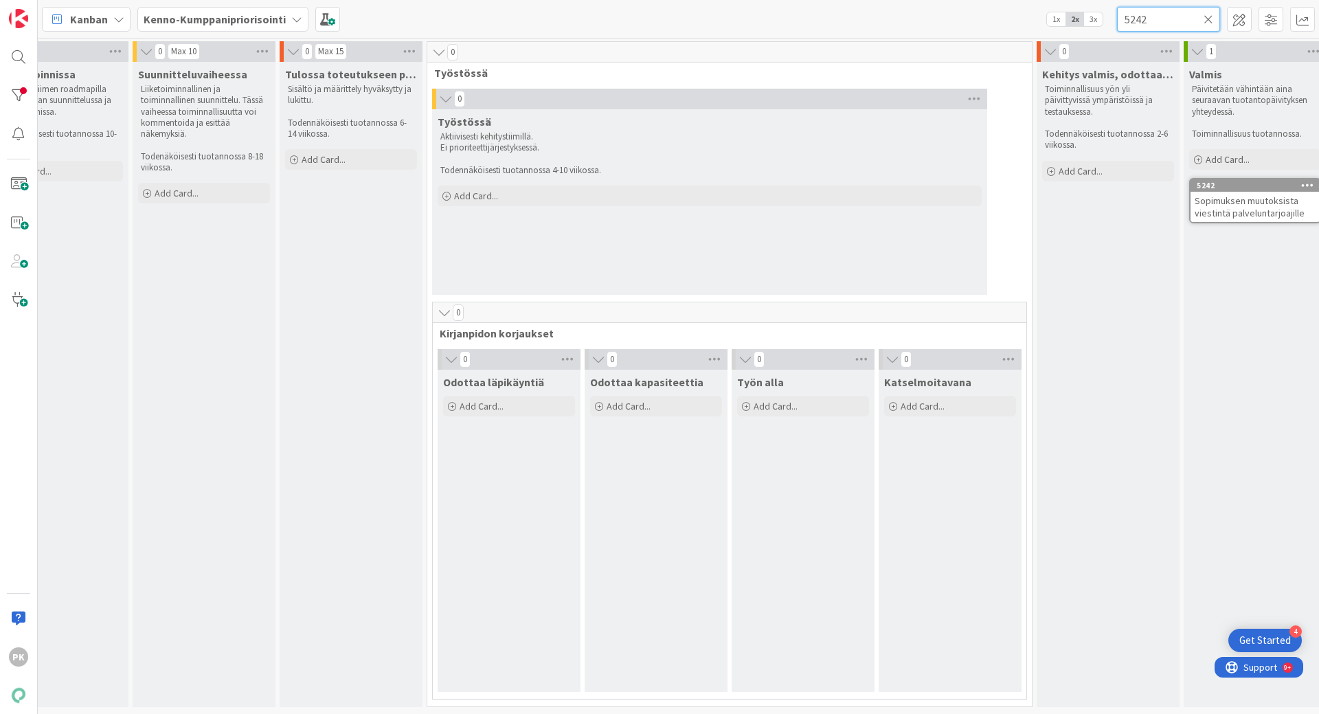
scroll to position [0, 593]
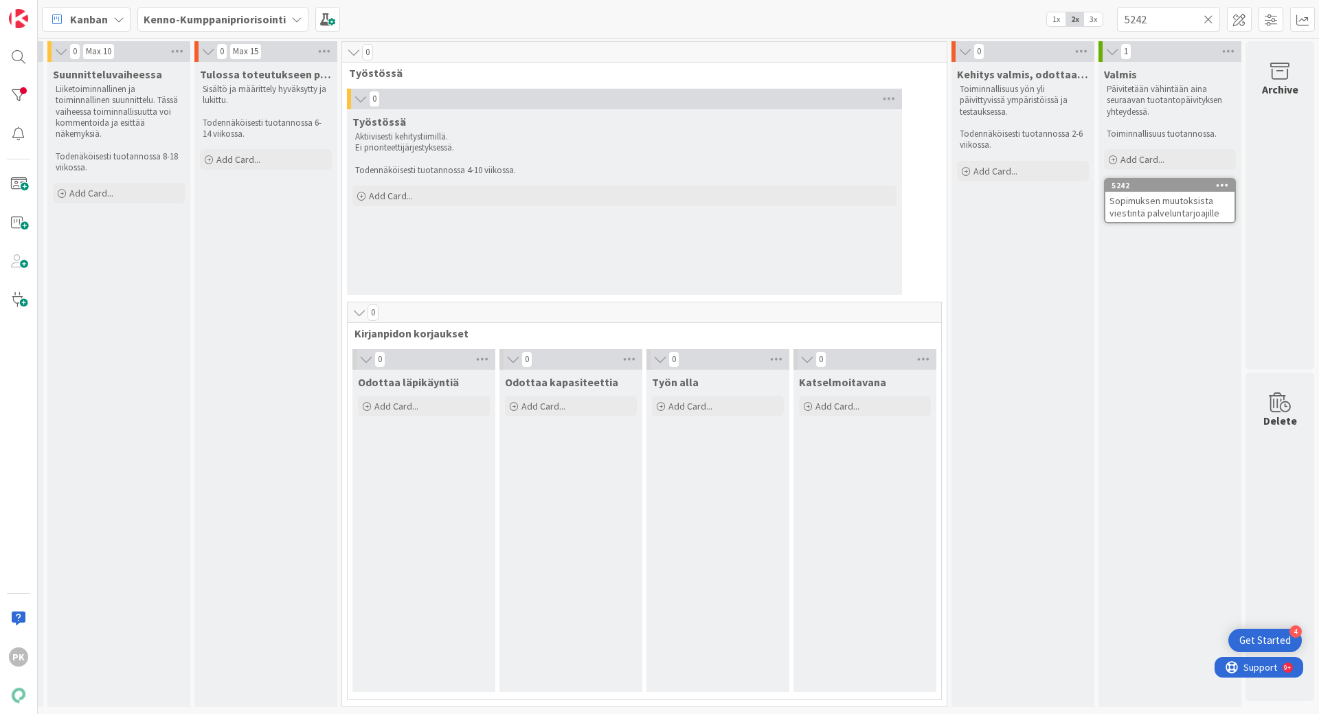
click at [1176, 206] on span "Sopimuksen muutoksista viestintä palveluntarjoajille" at bounding box center [1164, 206] width 110 height 25
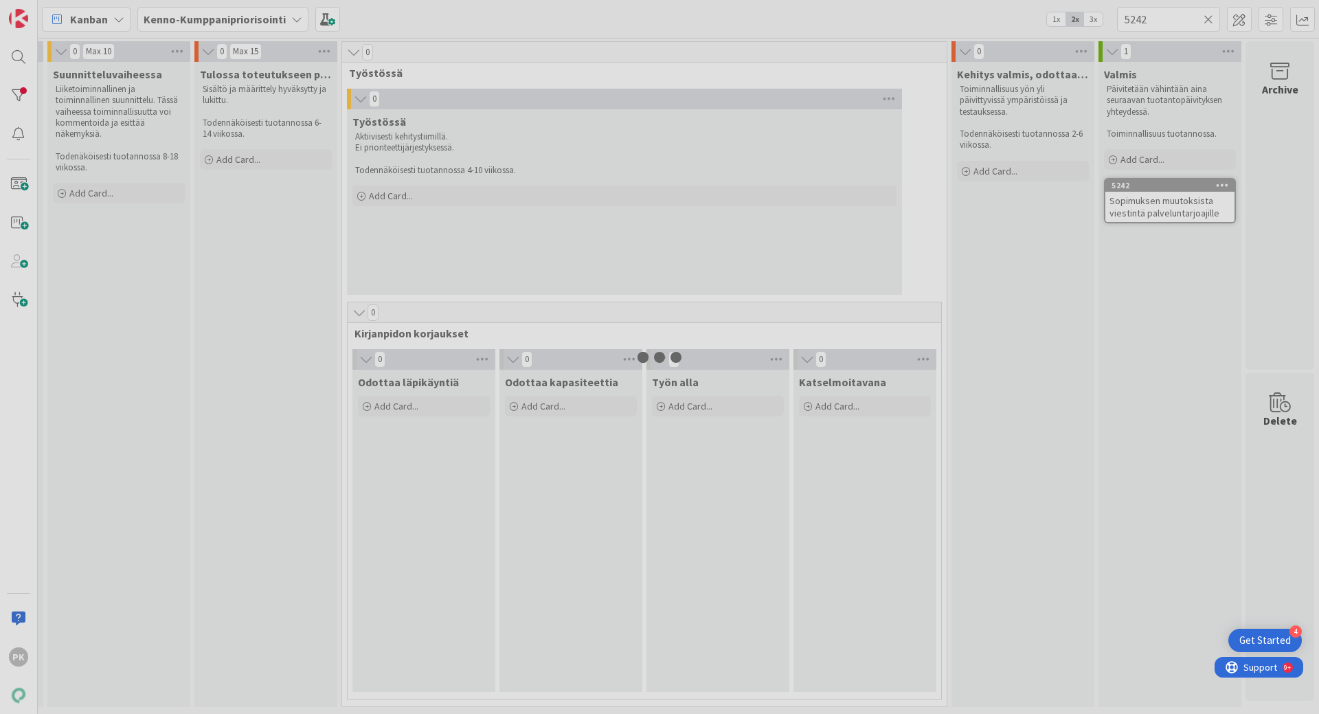
click at [1176, 206] on div at bounding box center [659, 357] width 1319 height 714
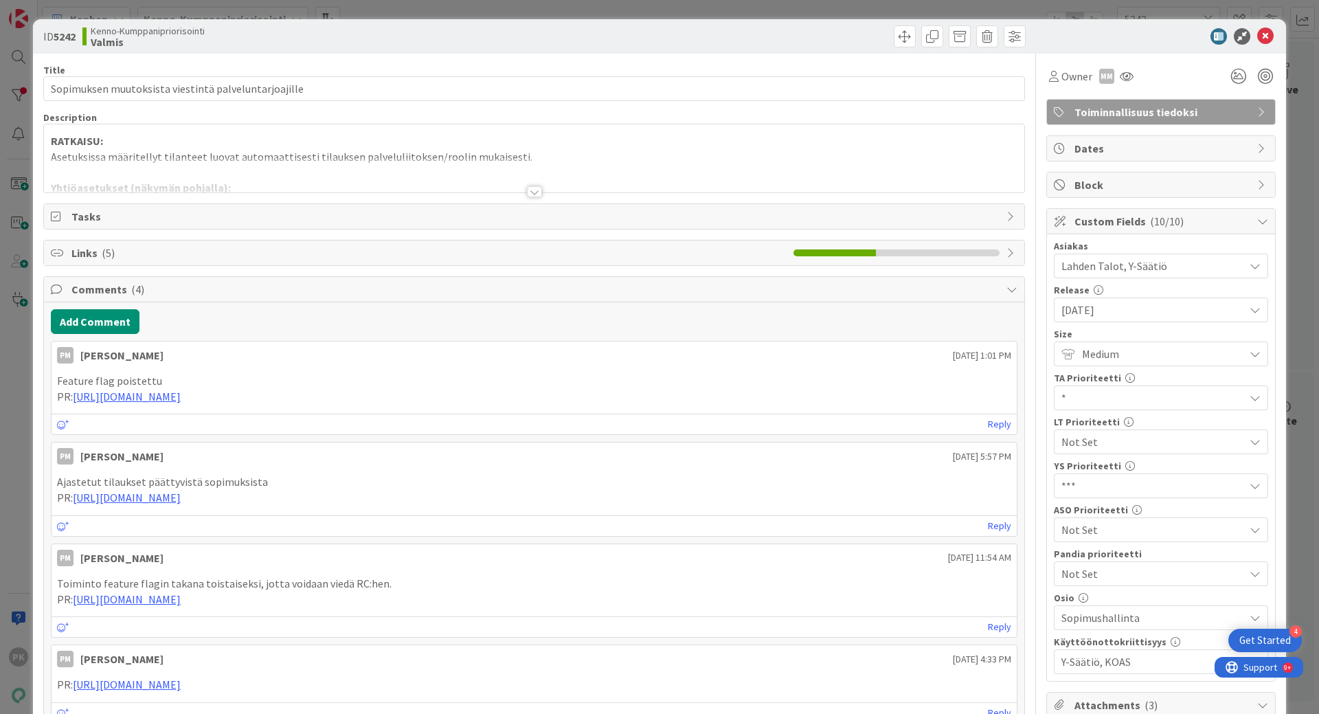
click at [527, 192] on div at bounding box center [534, 191] width 15 height 11
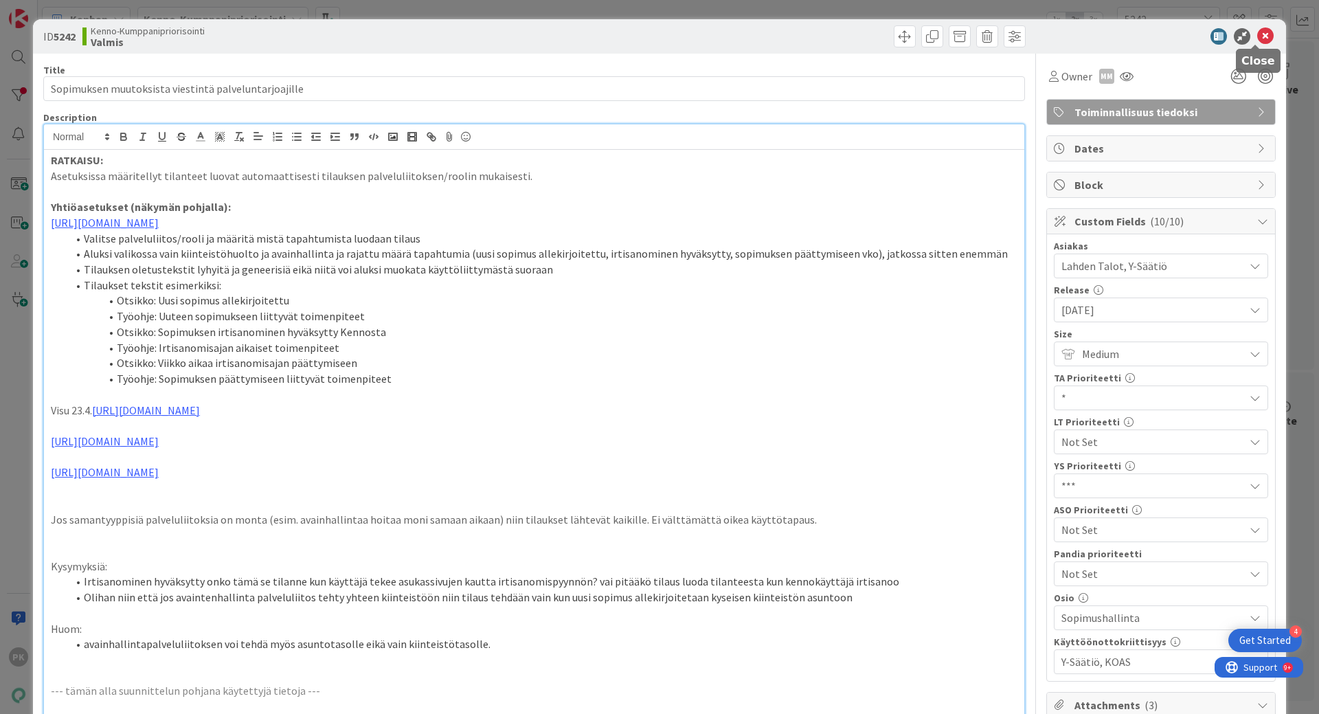
drag, startPoint x: 1253, startPoint y: 34, endPoint x: 1184, endPoint y: 26, distance: 69.2
click at [1184, 26] on div "ID 5242 Kenno-Kumppanipriorisointi Valmis" at bounding box center [659, 36] width 1253 height 34
click at [1257, 31] on icon at bounding box center [1265, 36] width 16 height 16
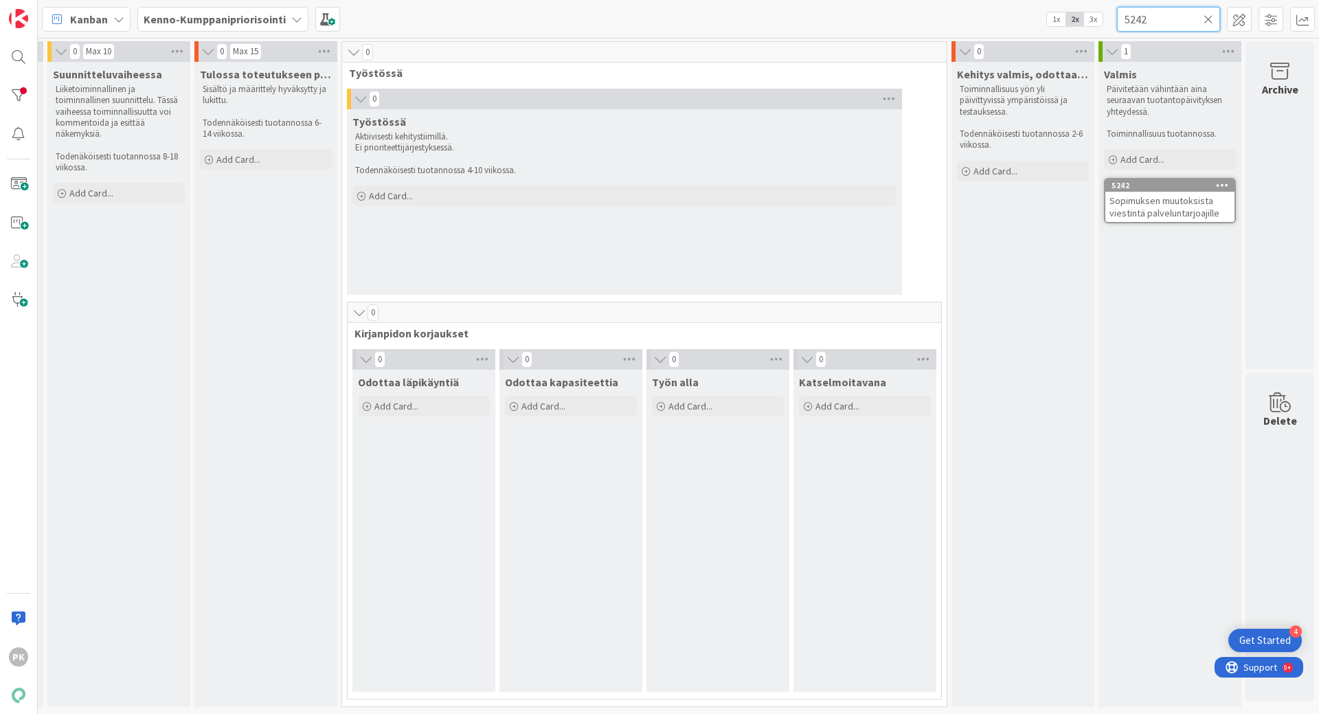
drag, startPoint x: 1168, startPoint y: 18, endPoint x: 1101, endPoint y: 25, distance: 67.0
click at [1101, 25] on div "Kanban Kenno-Kumppanipriorisointi 1x 2x 3x 5242" at bounding box center [678, 19] width 1281 height 38
paste input "16443"
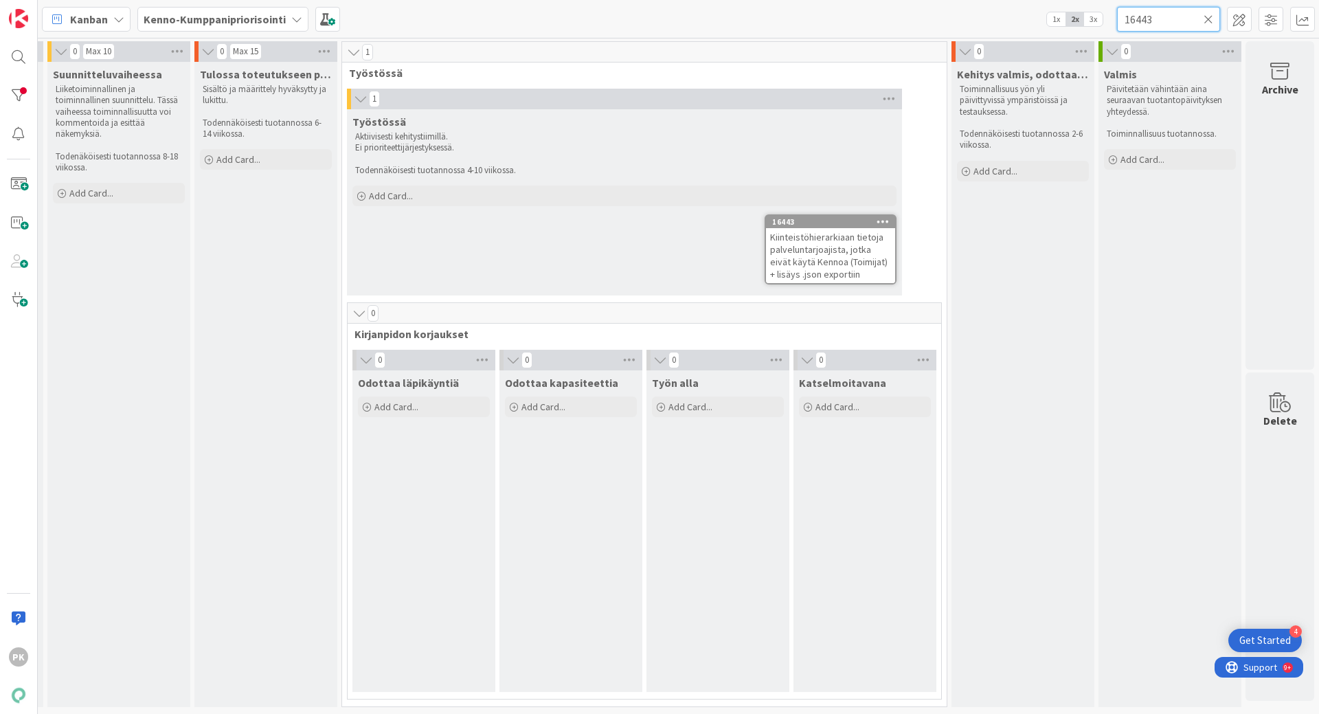
type input "16443"
click at [833, 269] on span "Kiinteistöhierarkiaan tietoja palveluntarjoajista, jotka eivät käytä Kennoa (To…" at bounding box center [828, 255] width 117 height 49
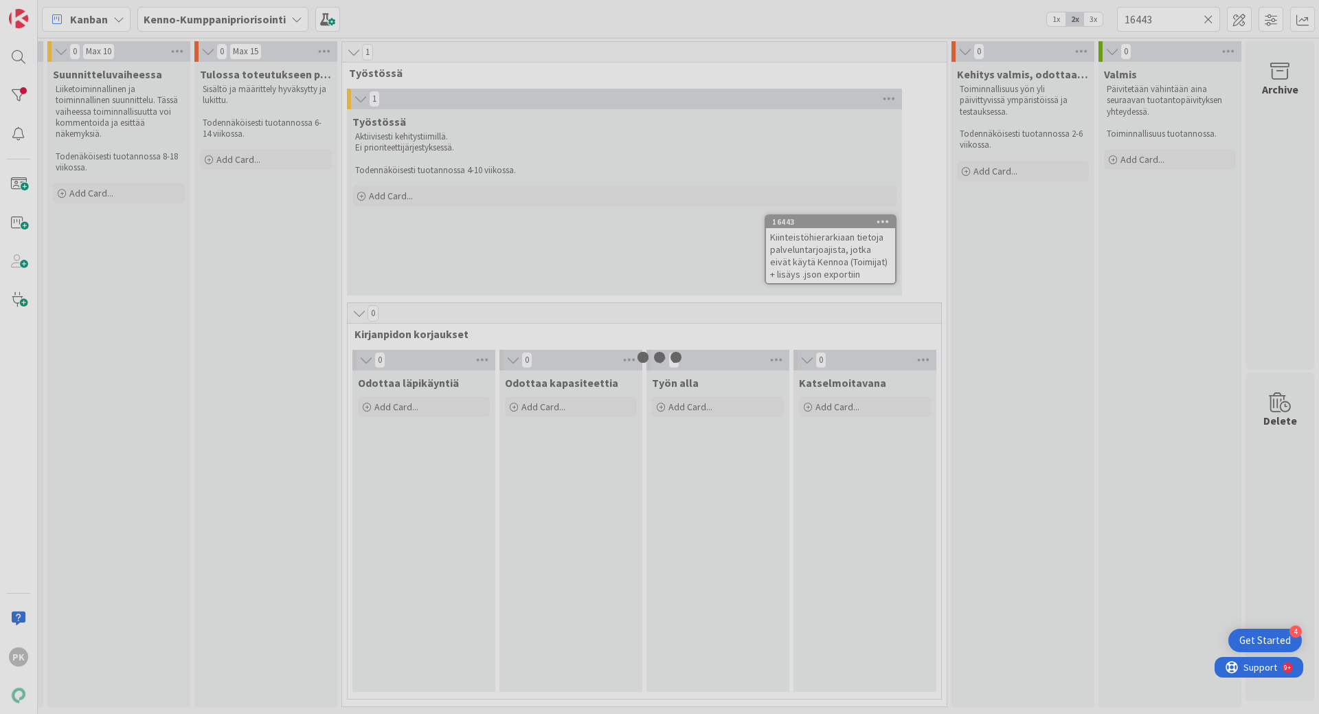
click at [833, 269] on div at bounding box center [659, 357] width 1319 height 714
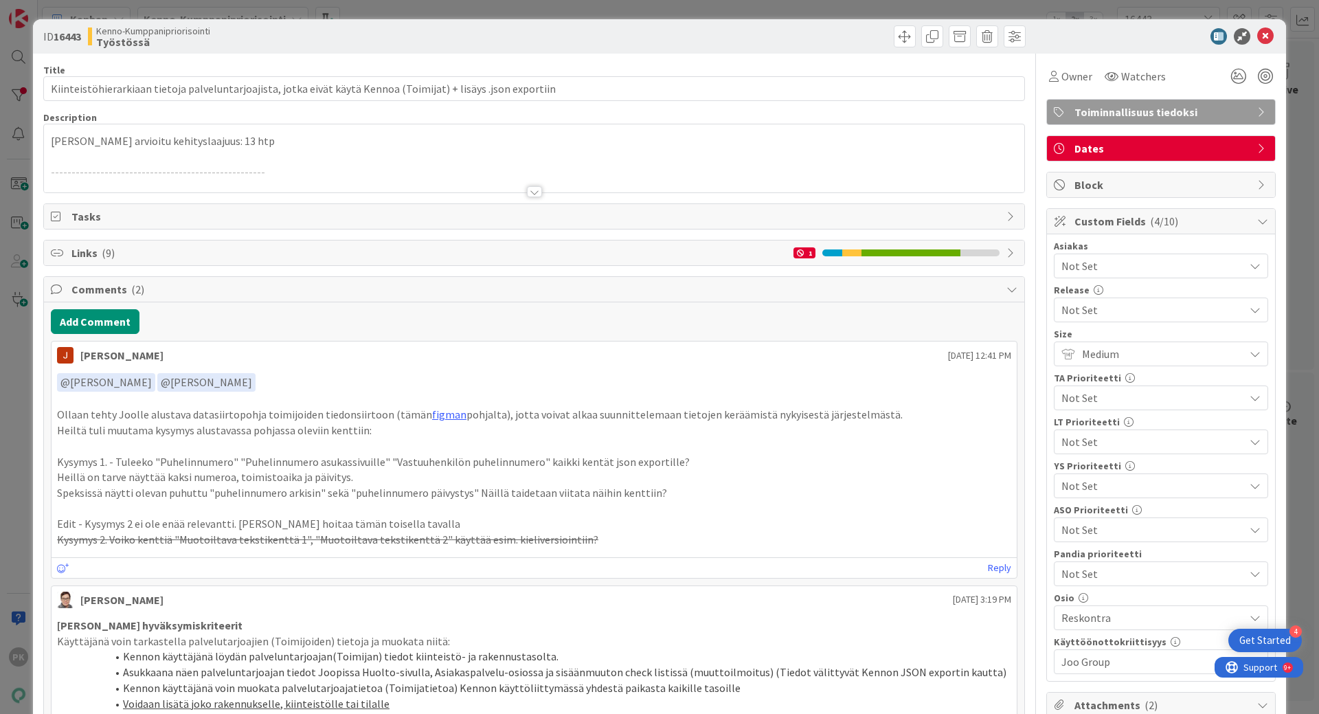
click at [532, 189] on div at bounding box center [534, 191] width 15 height 11
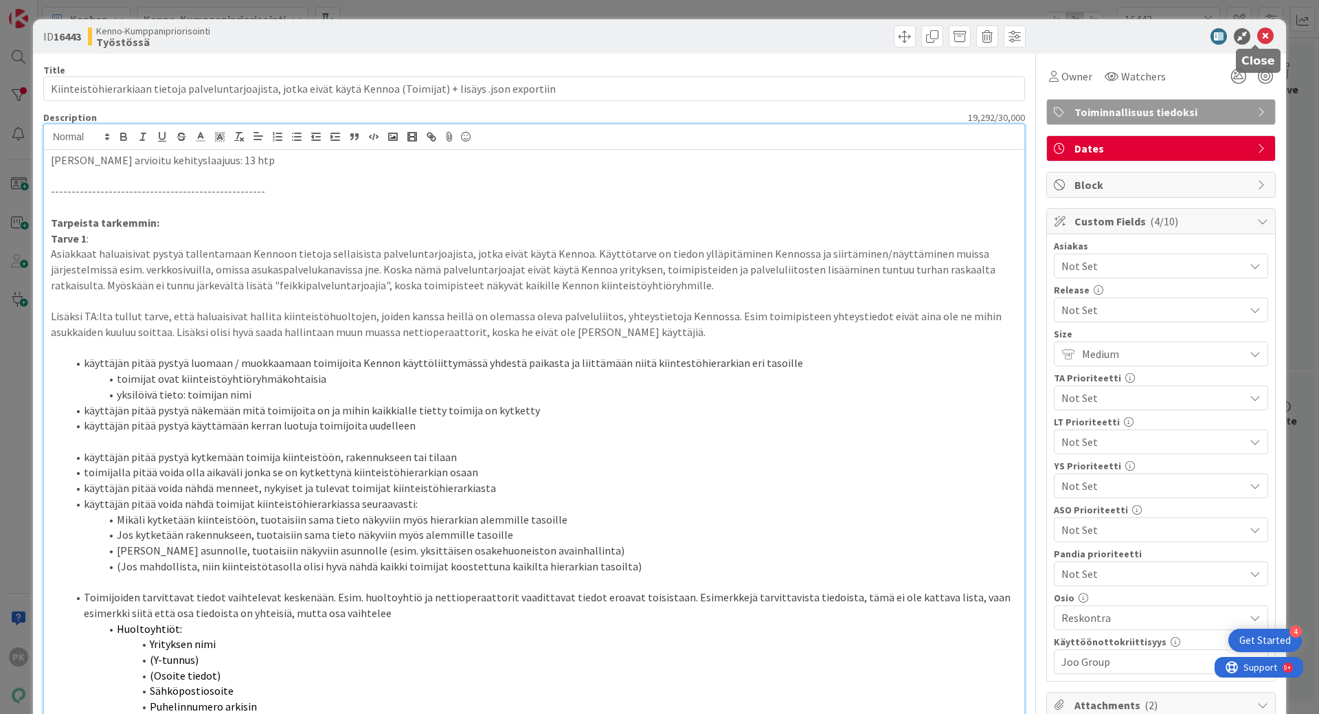
click at [1257, 34] on icon at bounding box center [1265, 36] width 16 height 16
